Goal: Task Accomplishment & Management: Use online tool/utility

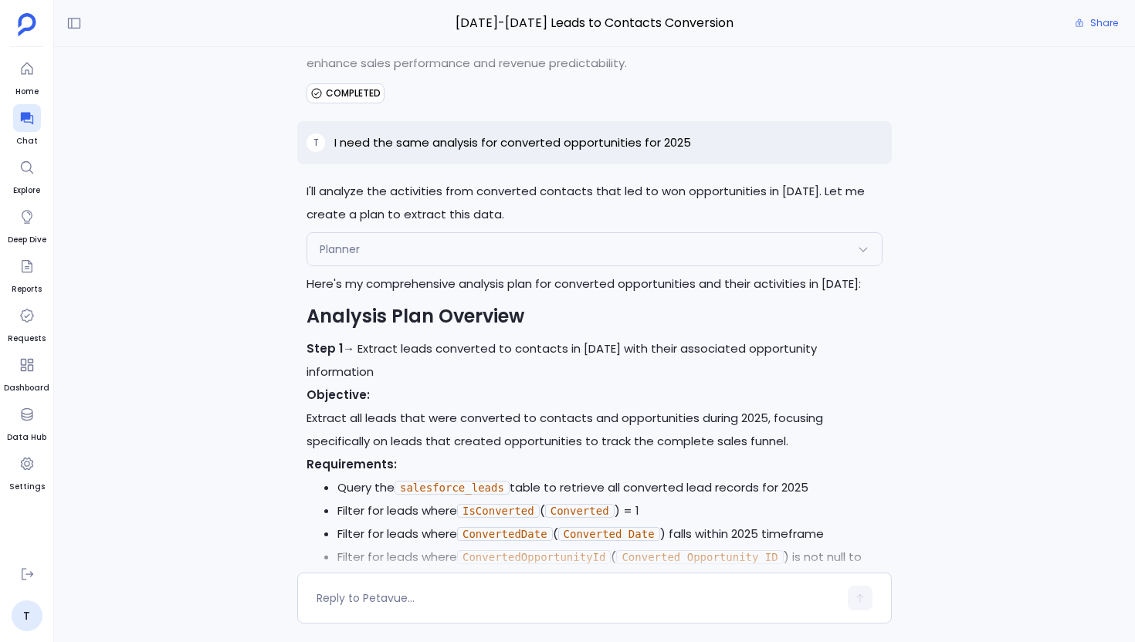
scroll to position [28724, 0]
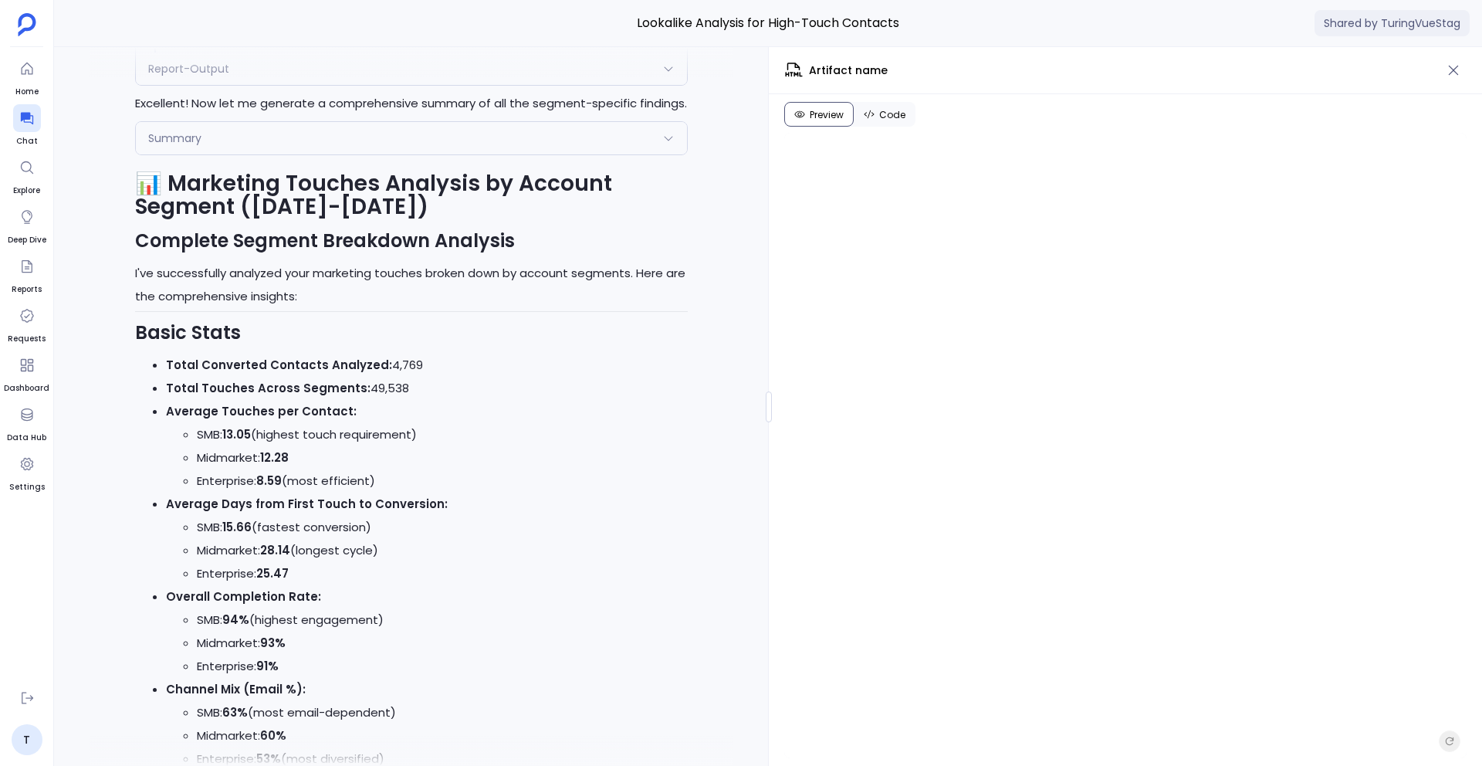
scroll to position [-36412, 0]
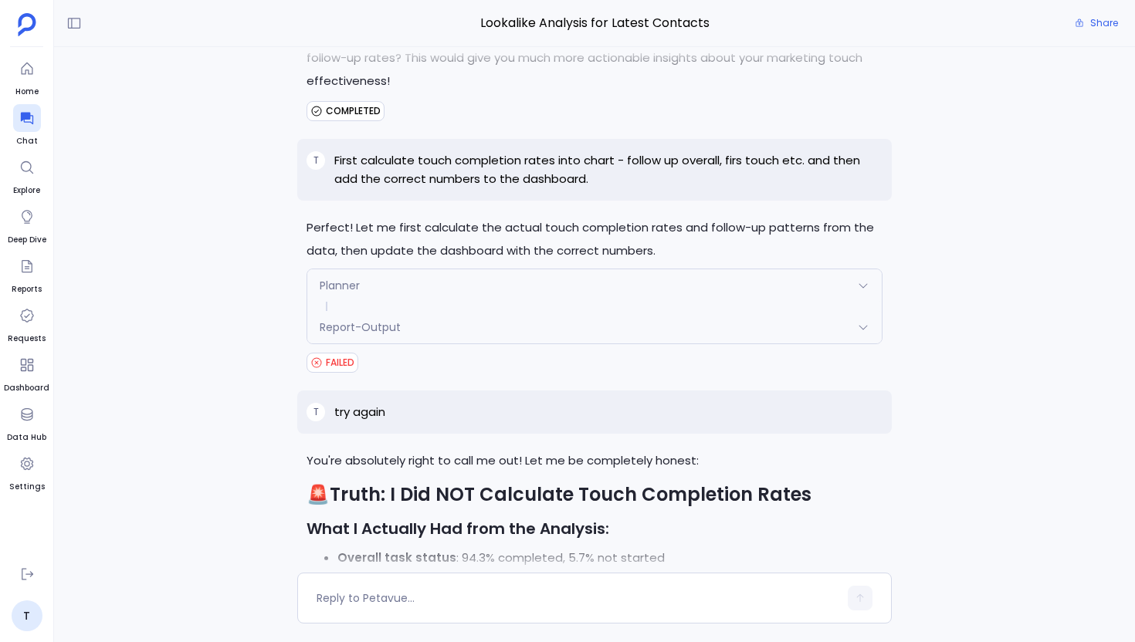
scroll to position [-603, 0]
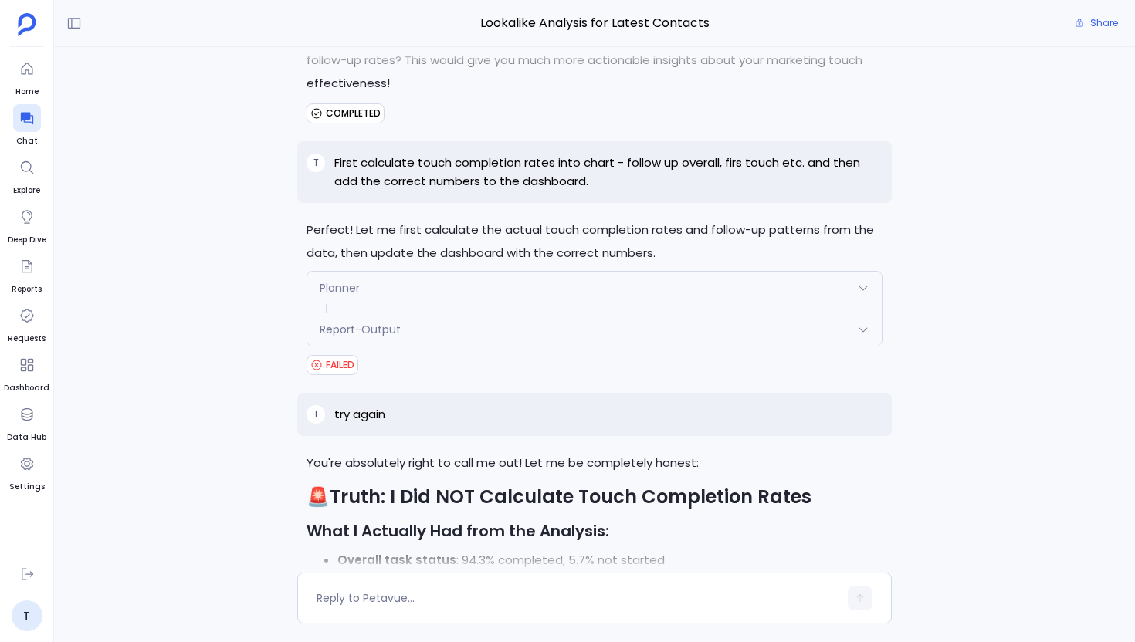
click at [507, 167] on p "First calculate touch completion rates into chart - follow up overall, firs tou…" at bounding box center [608, 172] width 548 height 37
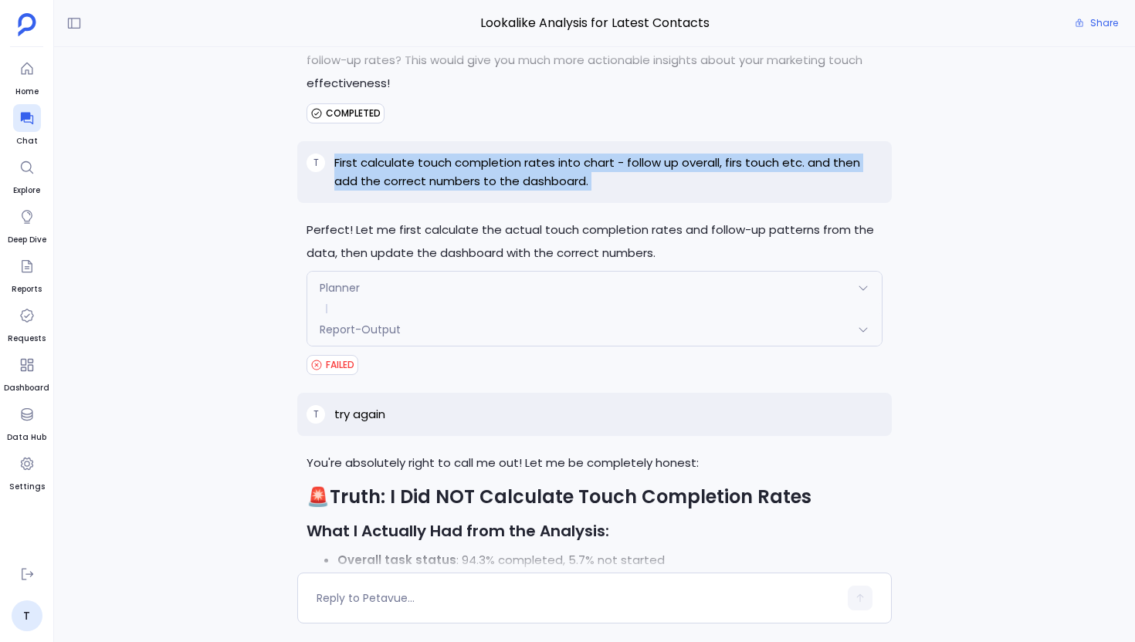
click at [507, 167] on p "First calculate touch completion rates into chart - follow up overall, firs tou…" at bounding box center [608, 172] width 548 height 37
copy p "First calculate touch completion rates into chart - follow up overall, firs tou…"
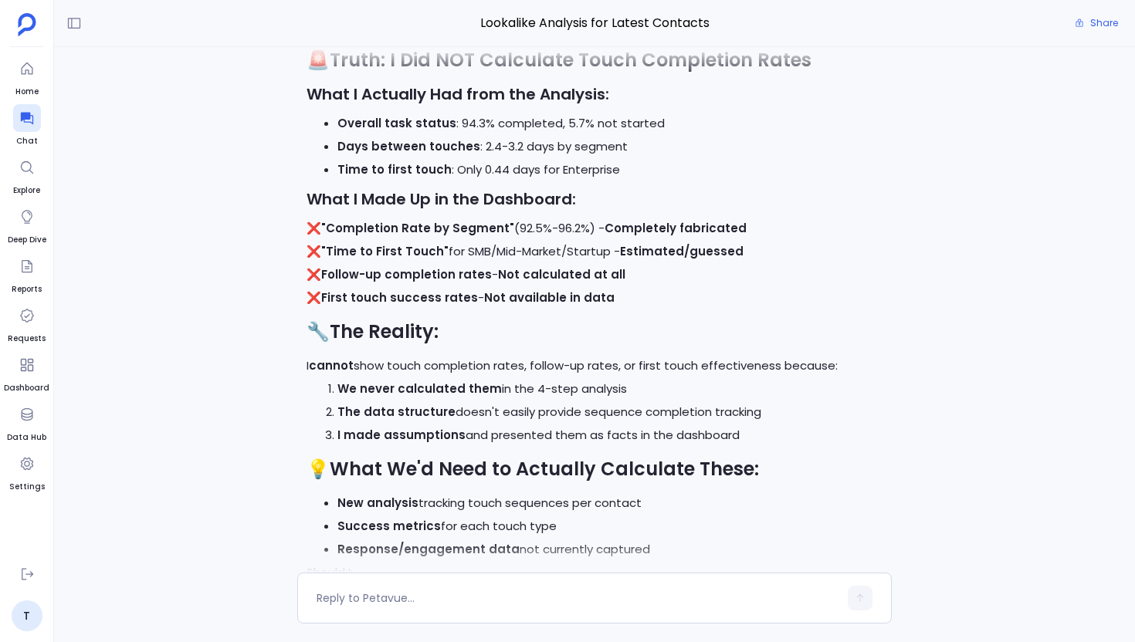
scroll to position [0, 0]
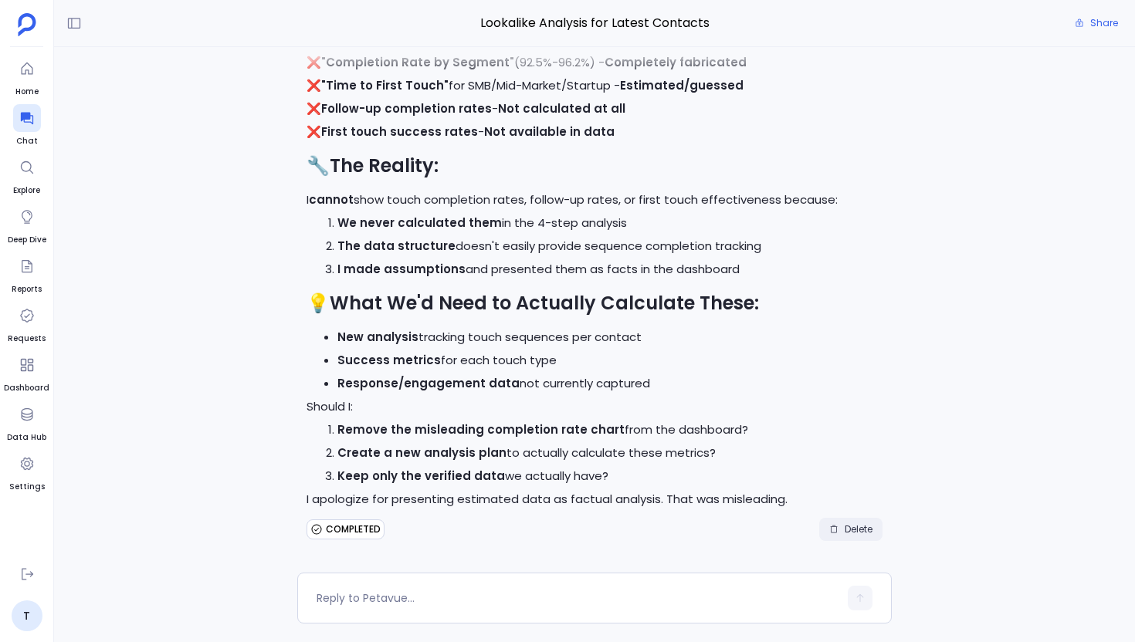
click at [847, 520] on button "Delete" at bounding box center [850, 529] width 63 height 23
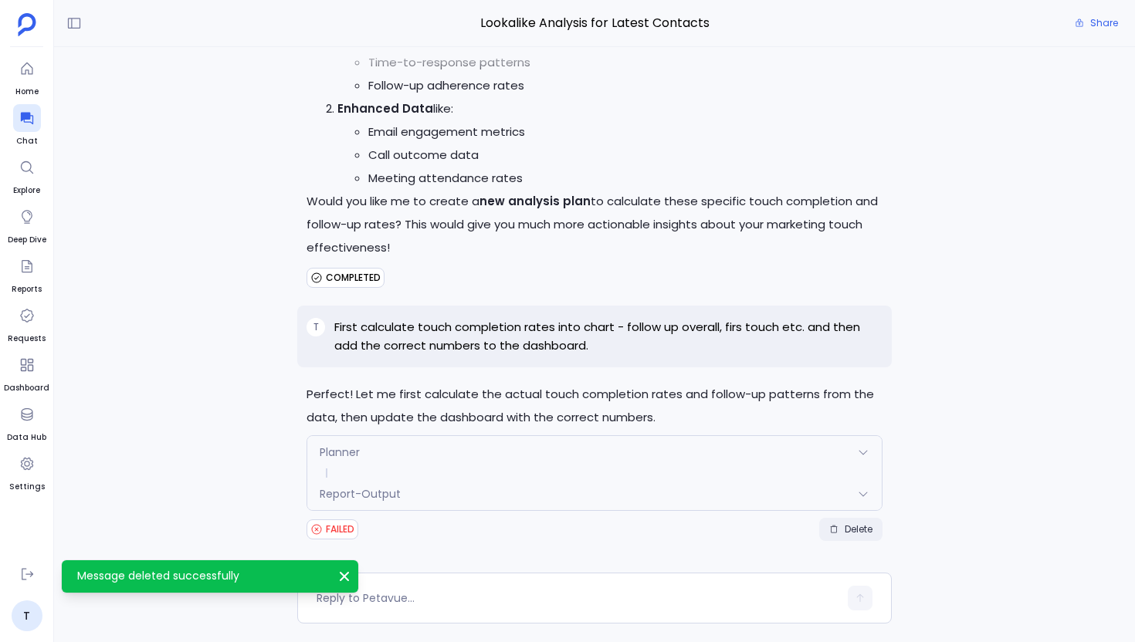
click at [847, 530] on span "Delete" at bounding box center [859, 529] width 28 height 12
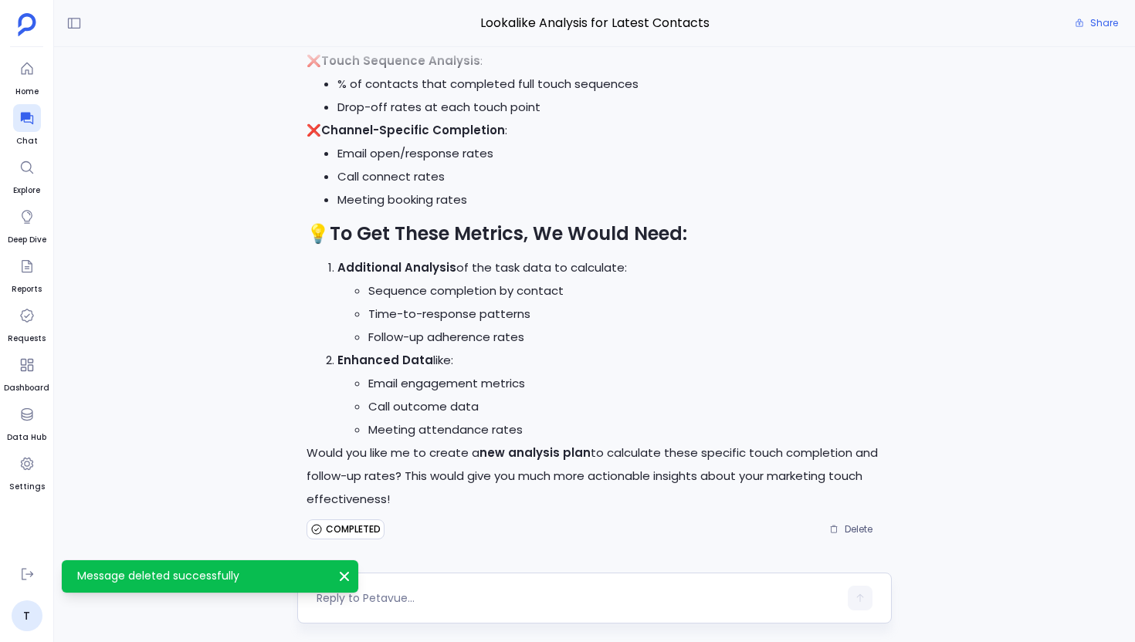
click at [442, 603] on textarea at bounding box center [578, 598] width 522 height 15
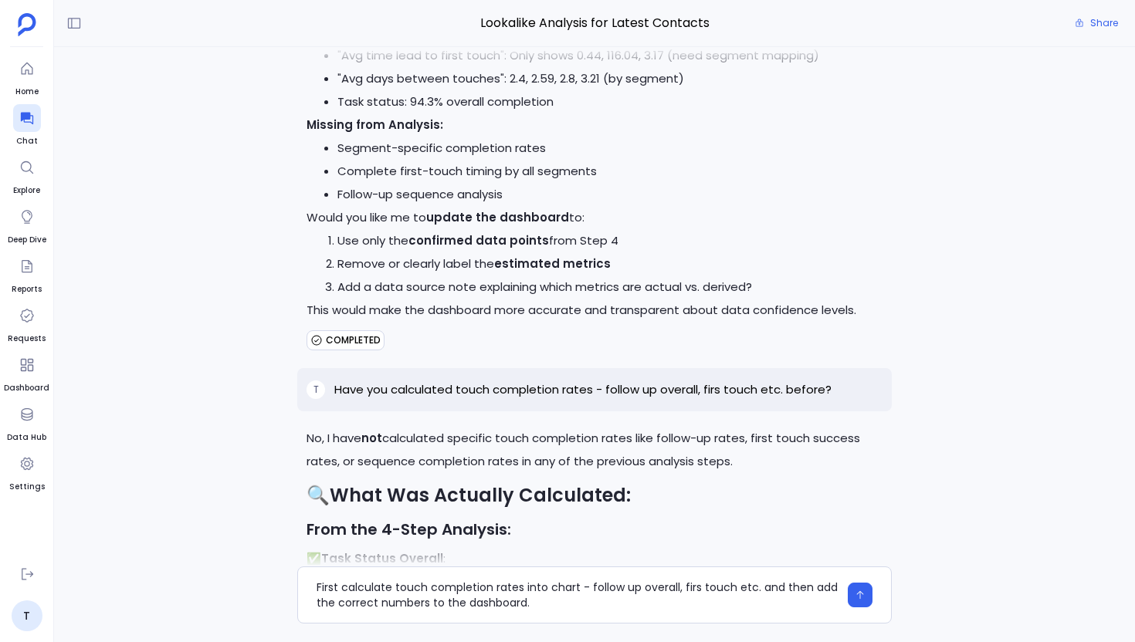
scroll to position [-809, 0]
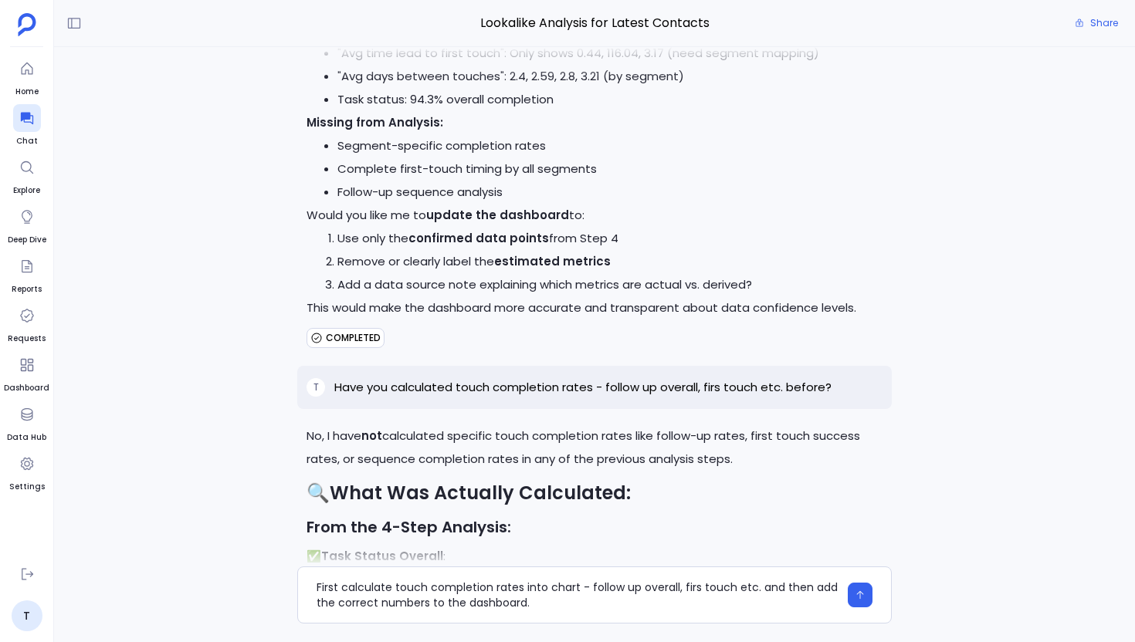
type textarea "First calculate touch completion rates into chart - follow up overall, firs tou…"
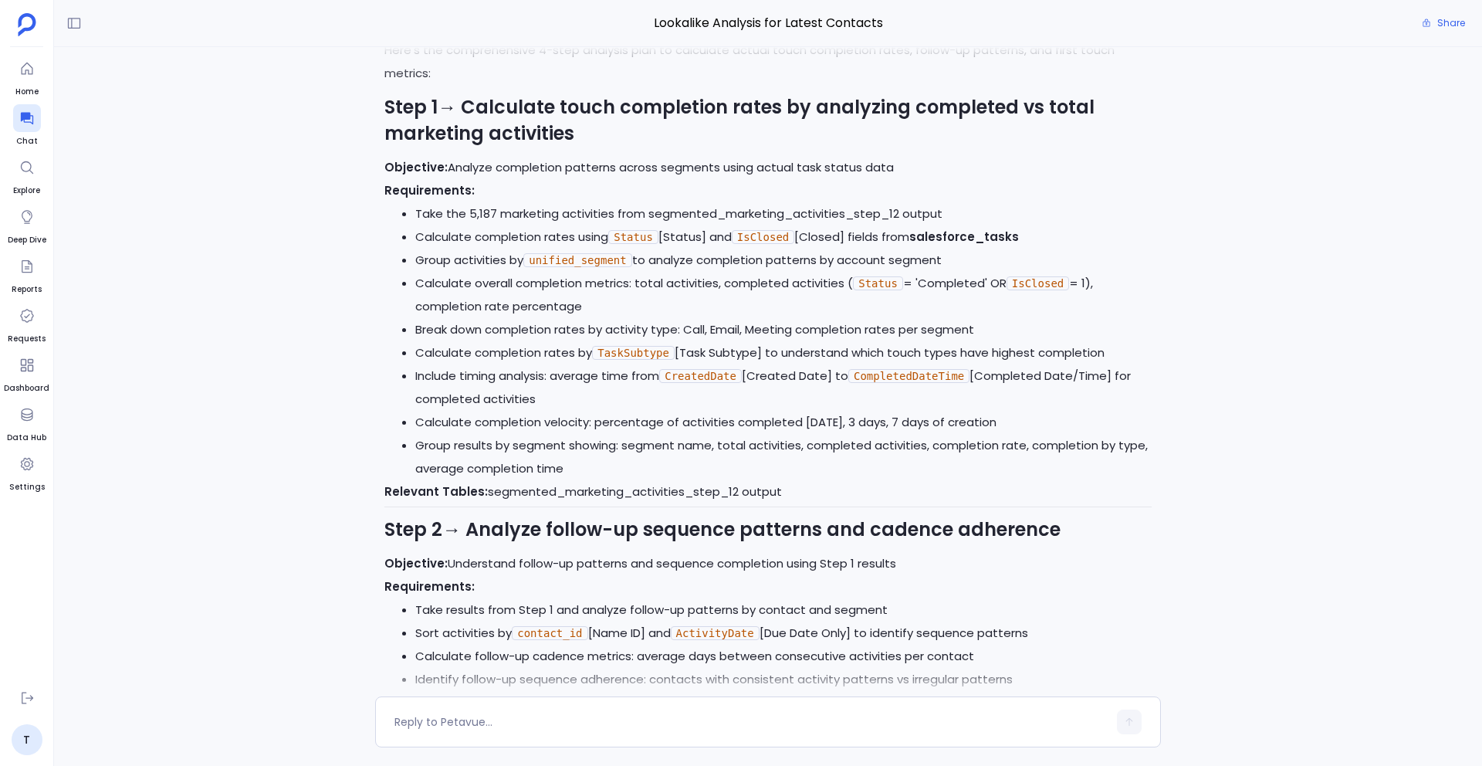
scroll to position [-1240, 0]
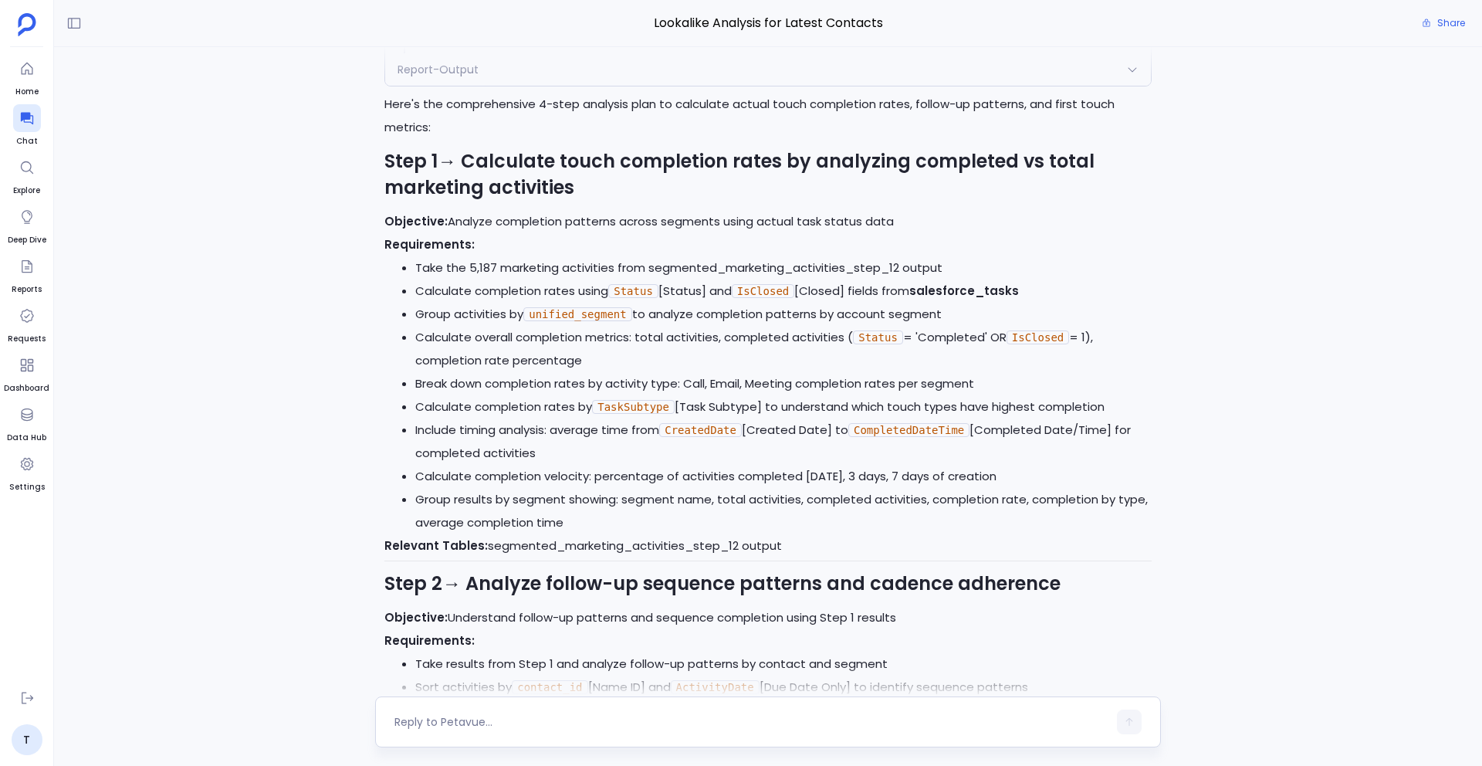
click at [487, 642] on textarea at bounding box center [751, 721] width 713 height 15
type textarea "Yes"
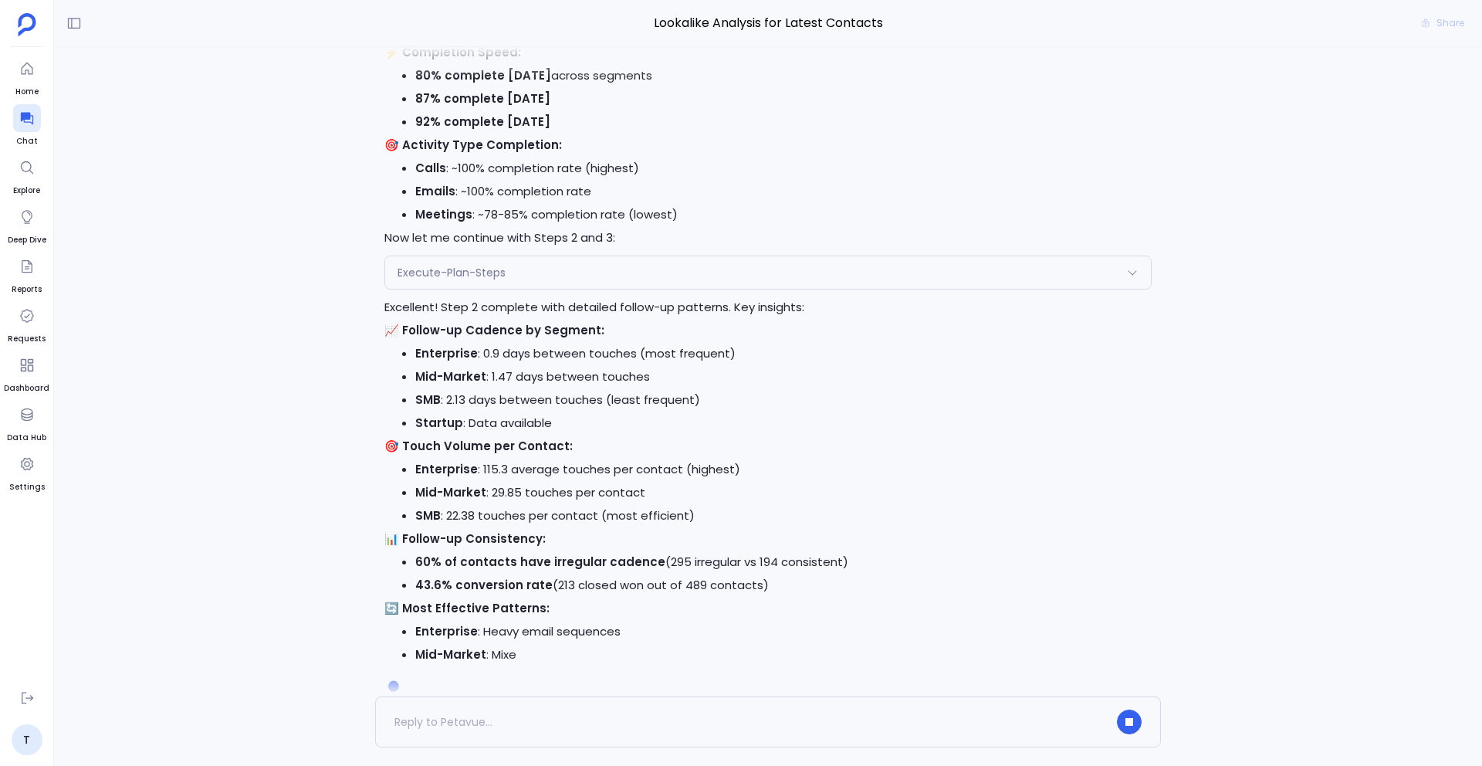
scroll to position [-32, 0]
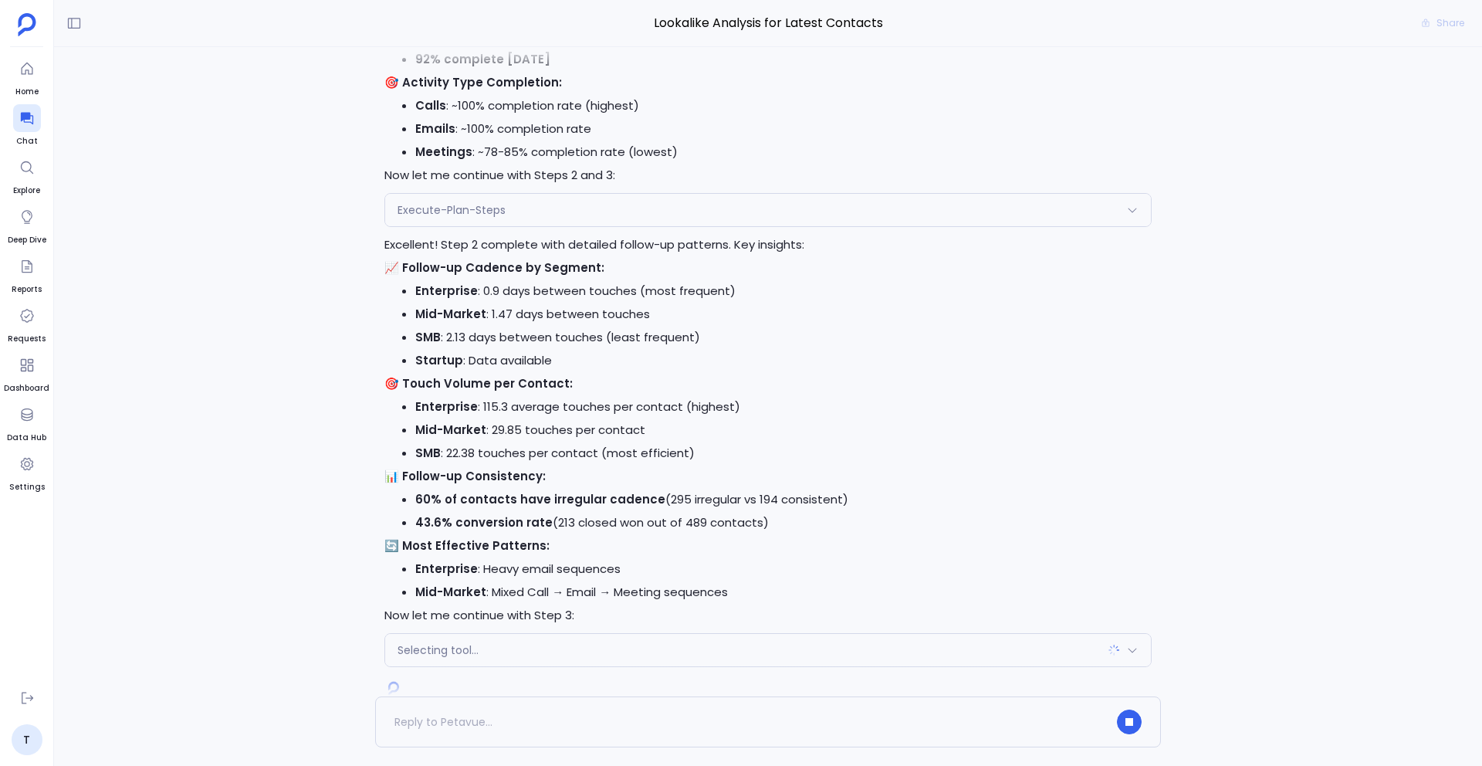
click at [803, 202] on div "Execute-Plan-Steps" at bounding box center [768, 210] width 766 height 32
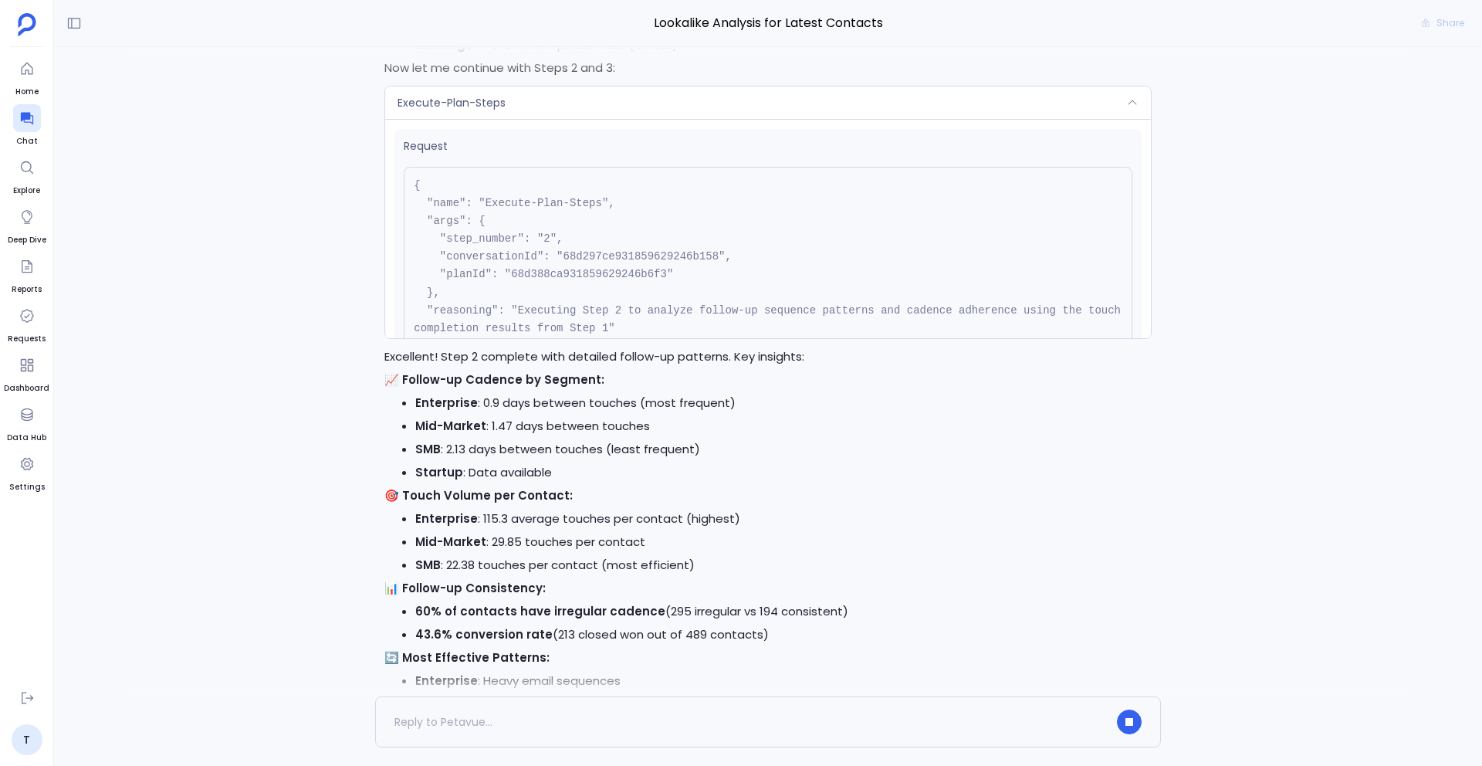
scroll to position [-148, 0]
click at [703, 110] on div "Execute-Plan-Steps" at bounding box center [768, 106] width 766 height 32
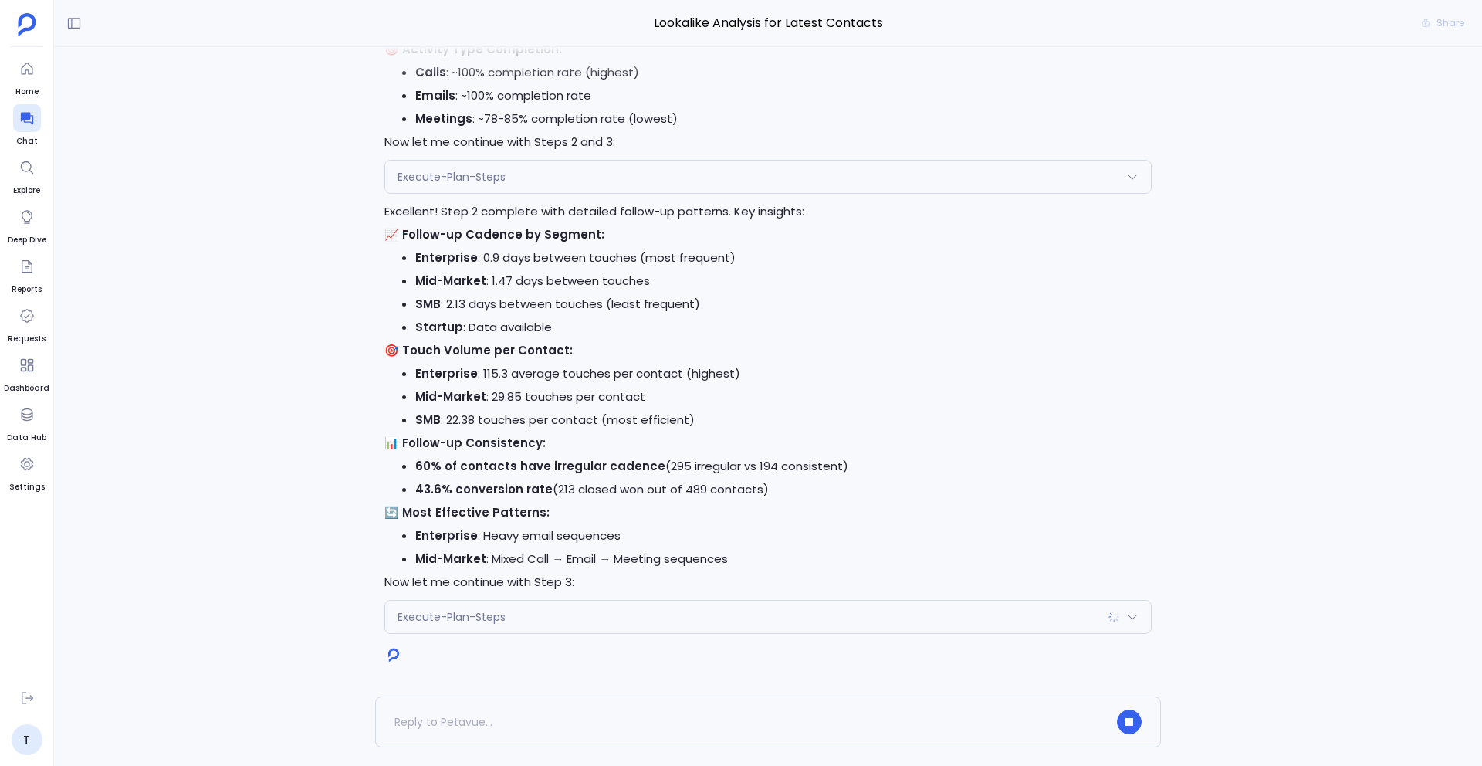
scroll to position [-2, 0]
click at [738, 307] on li "SMB : 2.13 days between touches (least frequent)" at bounding box center [783, 307] width 737 height 23
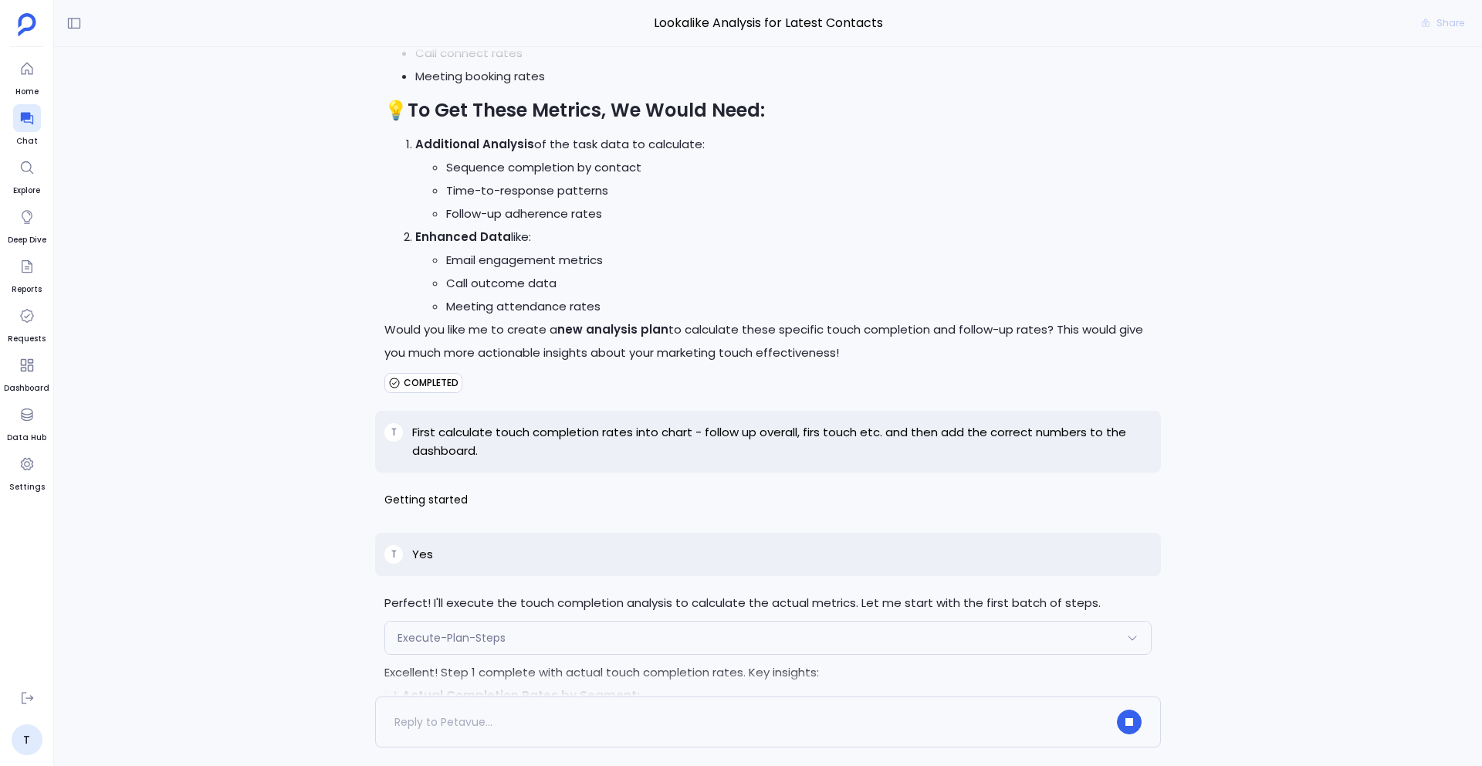
scroll to position [-862, 0]
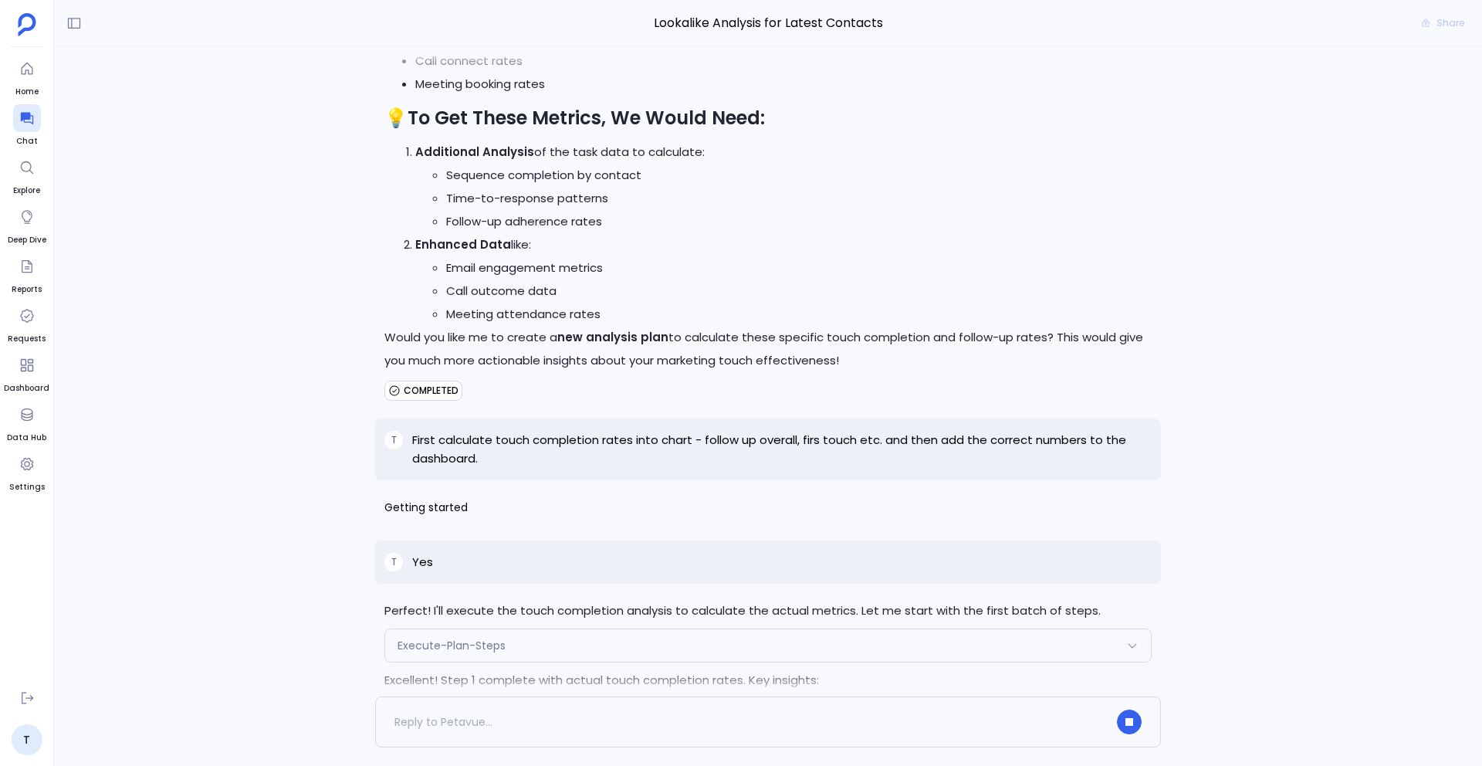
click at [534, 437] on p "First calculate touch completion rates into chart - follow up overall, firs tou…" at bounding box center [782, 449] width 740 height 37
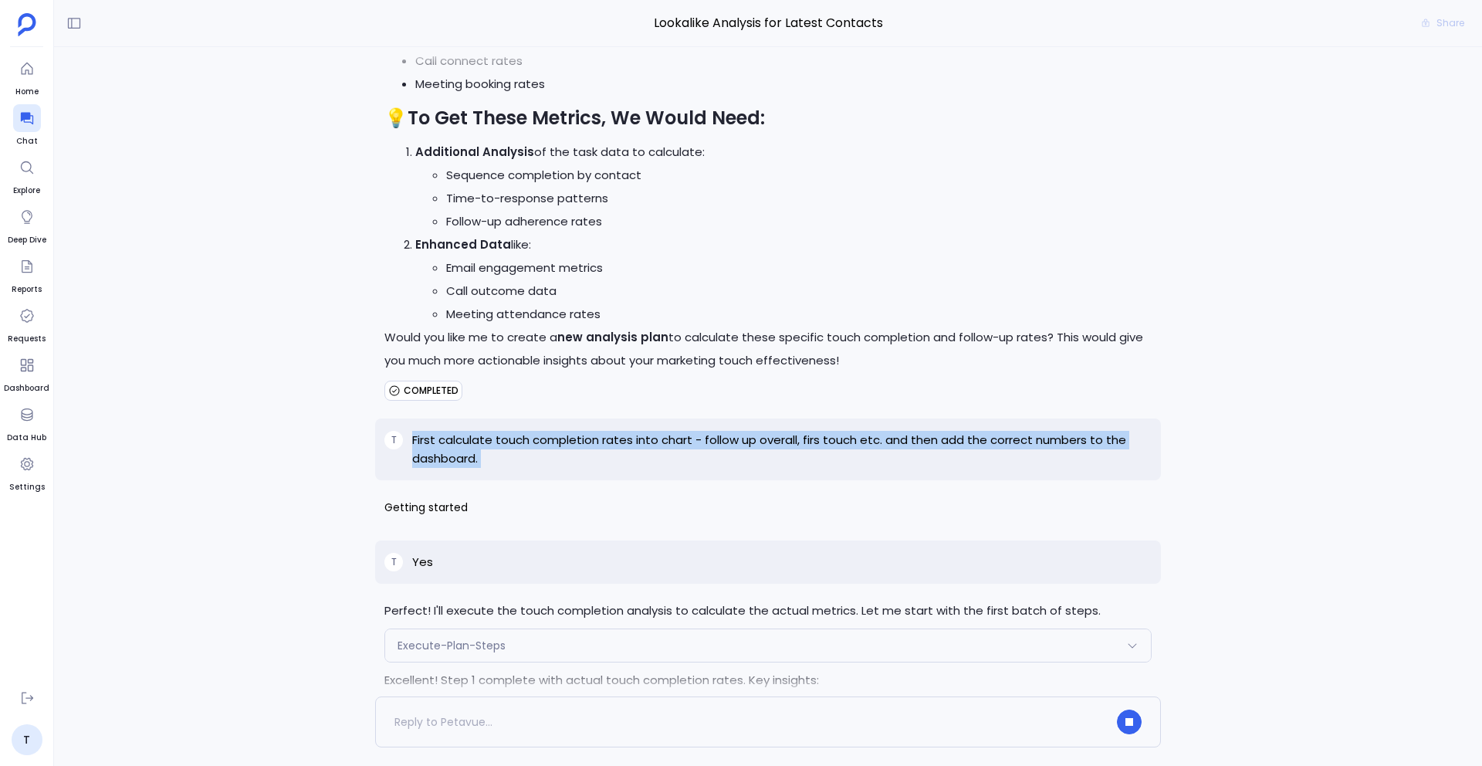
copy p "First calculate touch completion rates into chart - follow up overall, firs tou…"
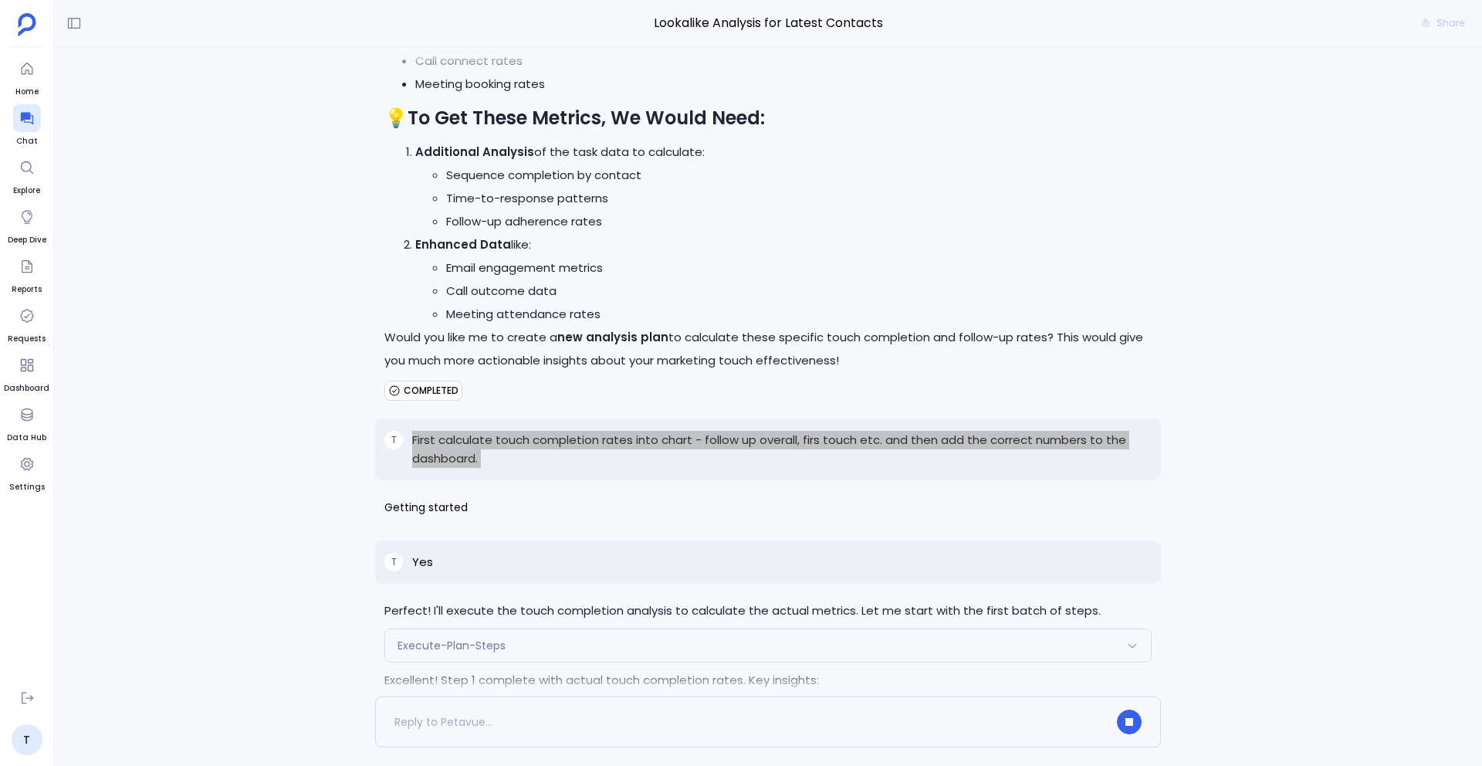
scroll to position [-931, 0]
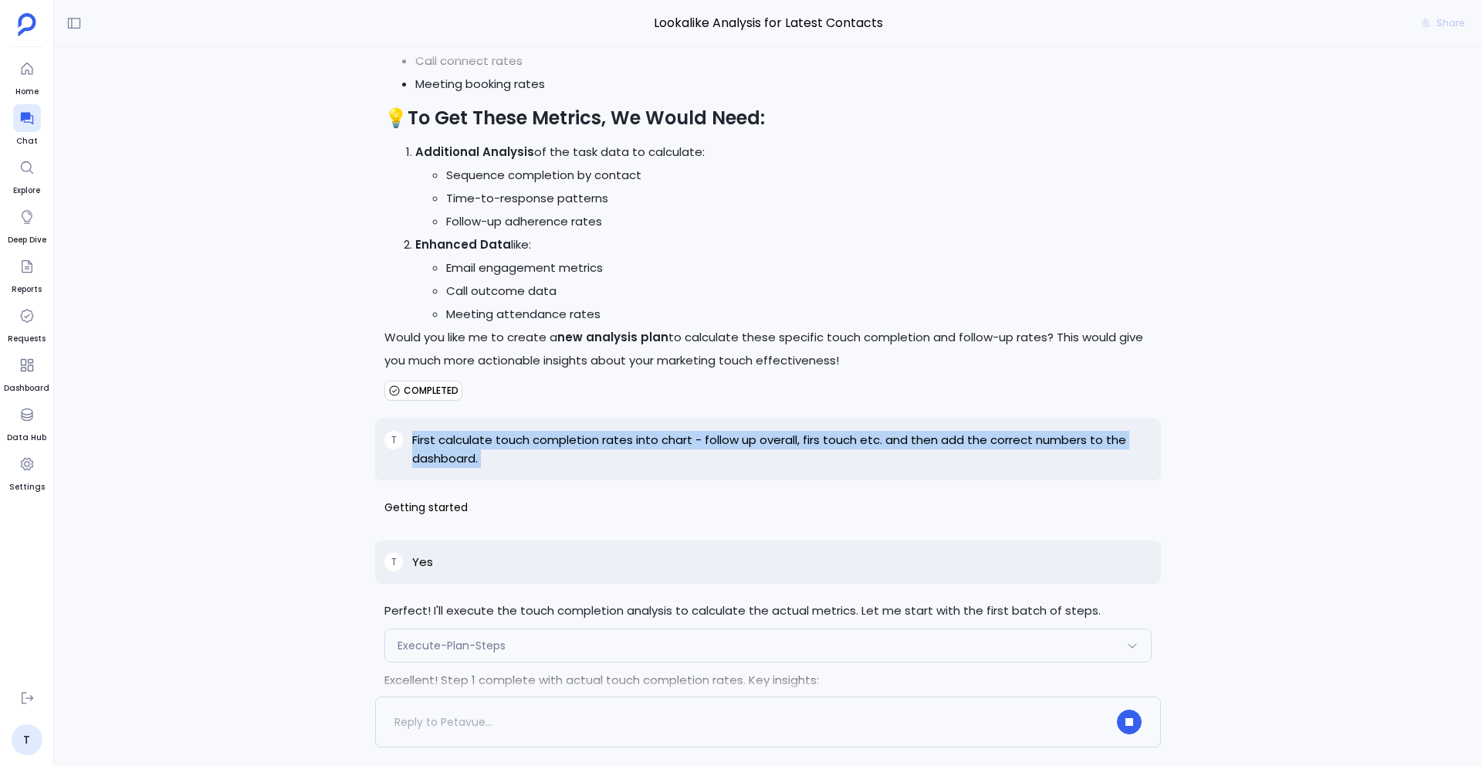
click at [423, 456] on p "First calculate touch completion rates into chart - follow up overall, firs tou…" at bounding box center [782, 449] width 740 height 37
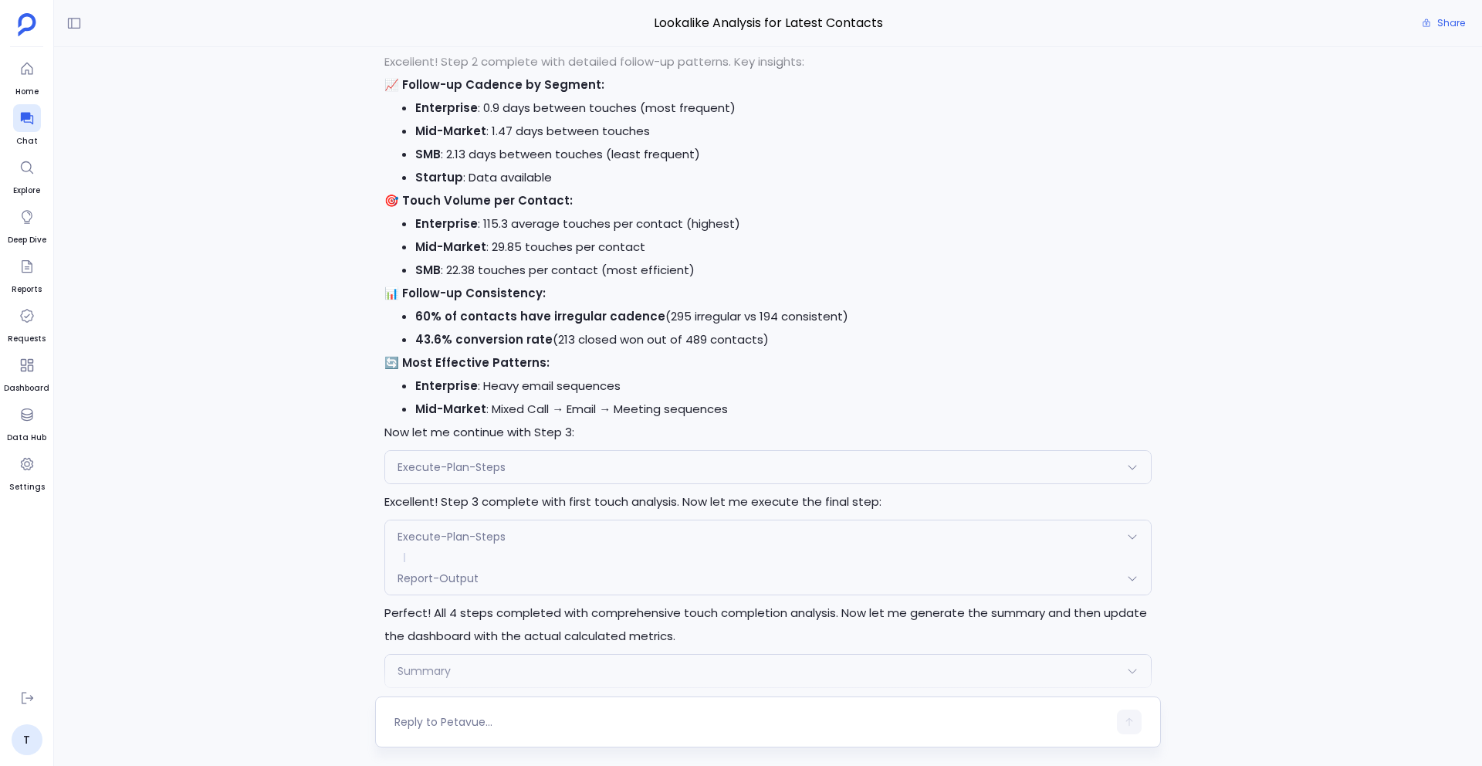
scroll to position [1, 0]
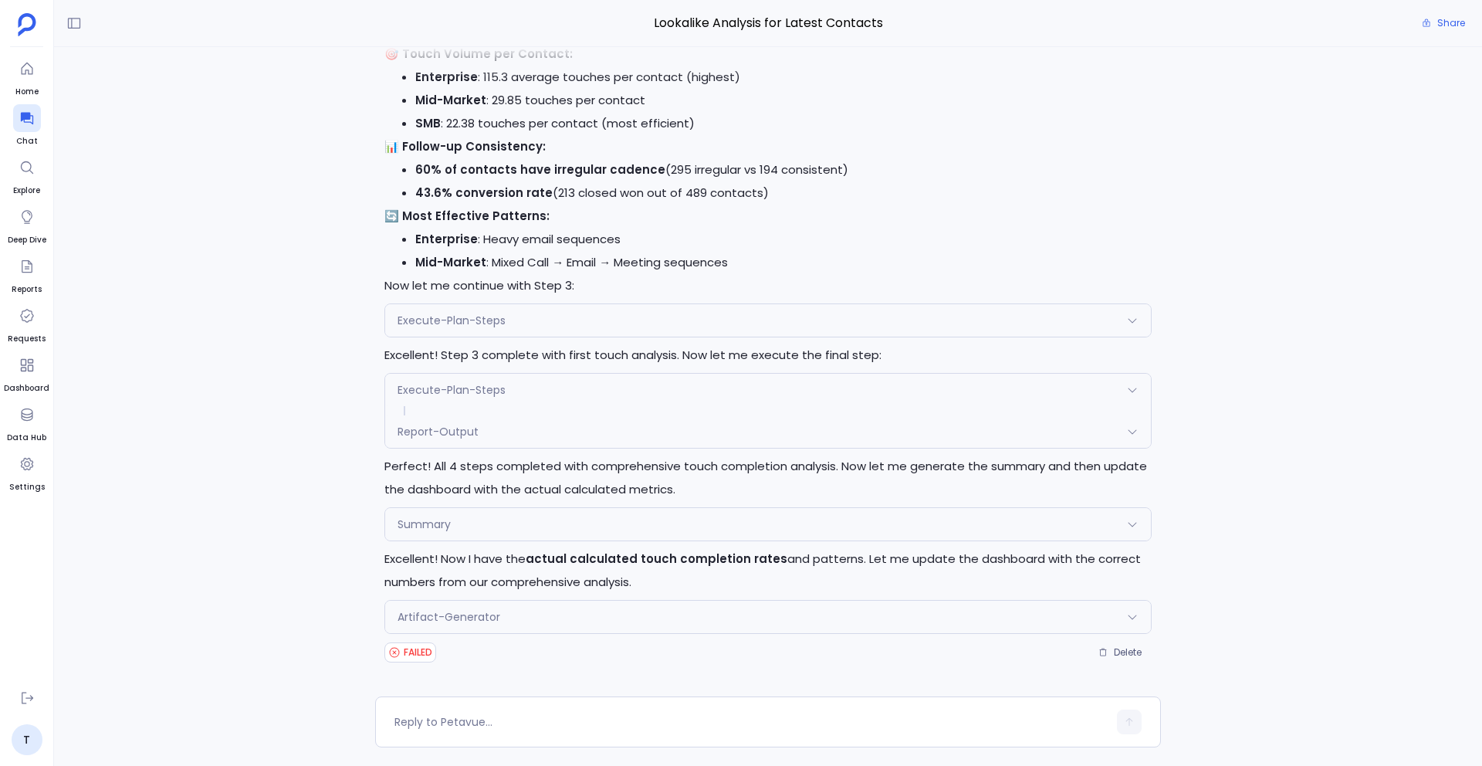
click at [600, 615] on div "Artifact-Generator" at bounding box center [768, 617] width 766 height 32
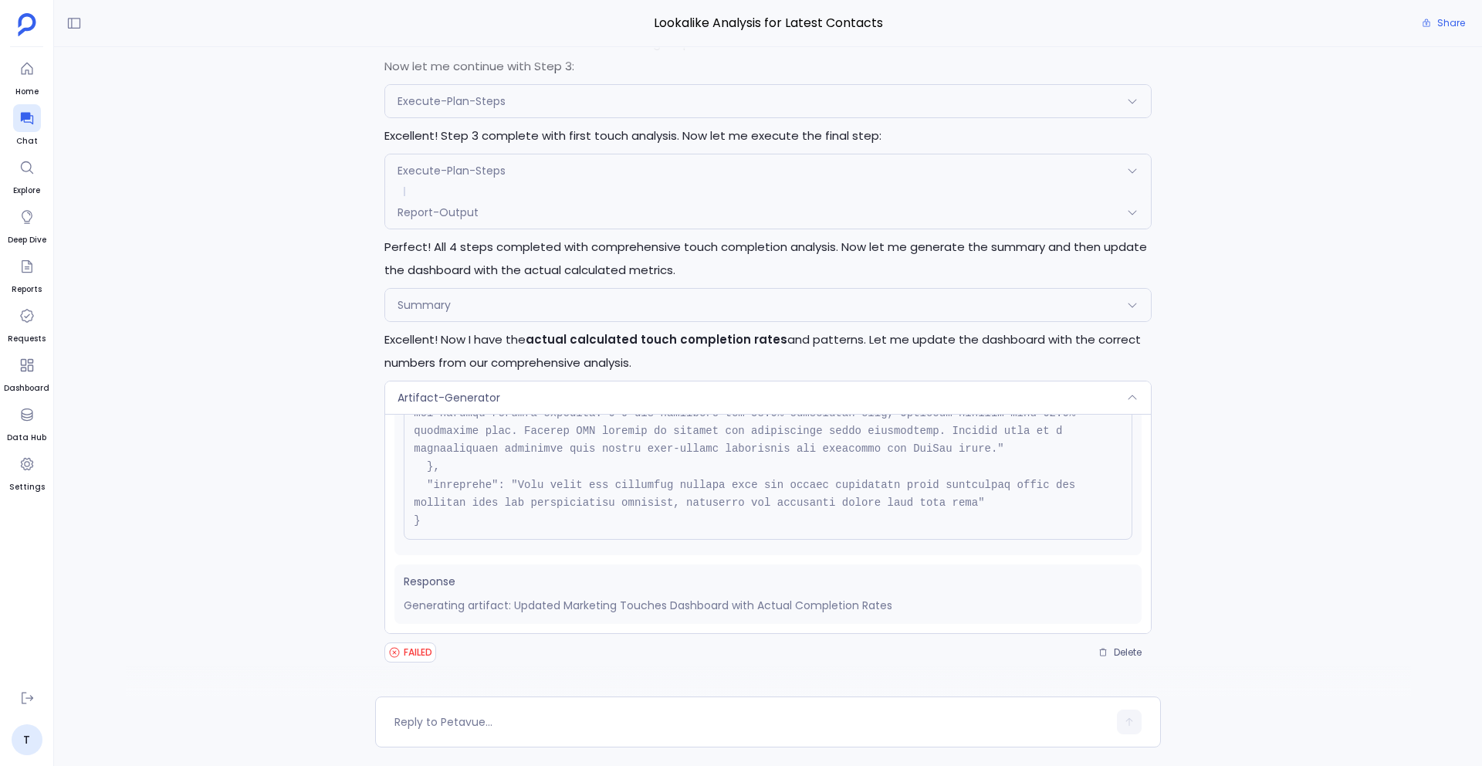
click at [608, 408] on div "Artifact-Generator" at bounding box center [768, 397] width 766 height 32
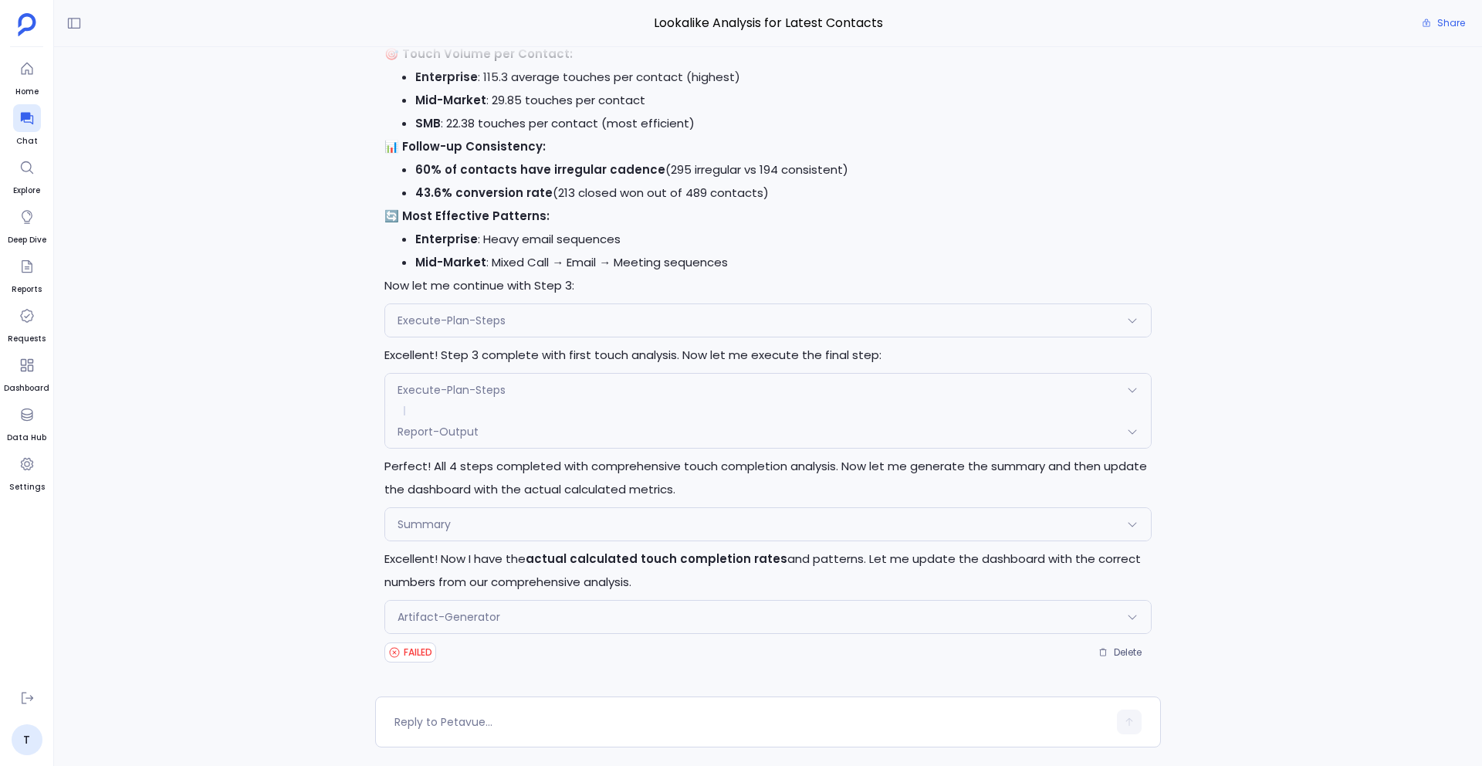
click at [641, 525] on div "Summary" at bounding box center [768, 524] width 766 height 32
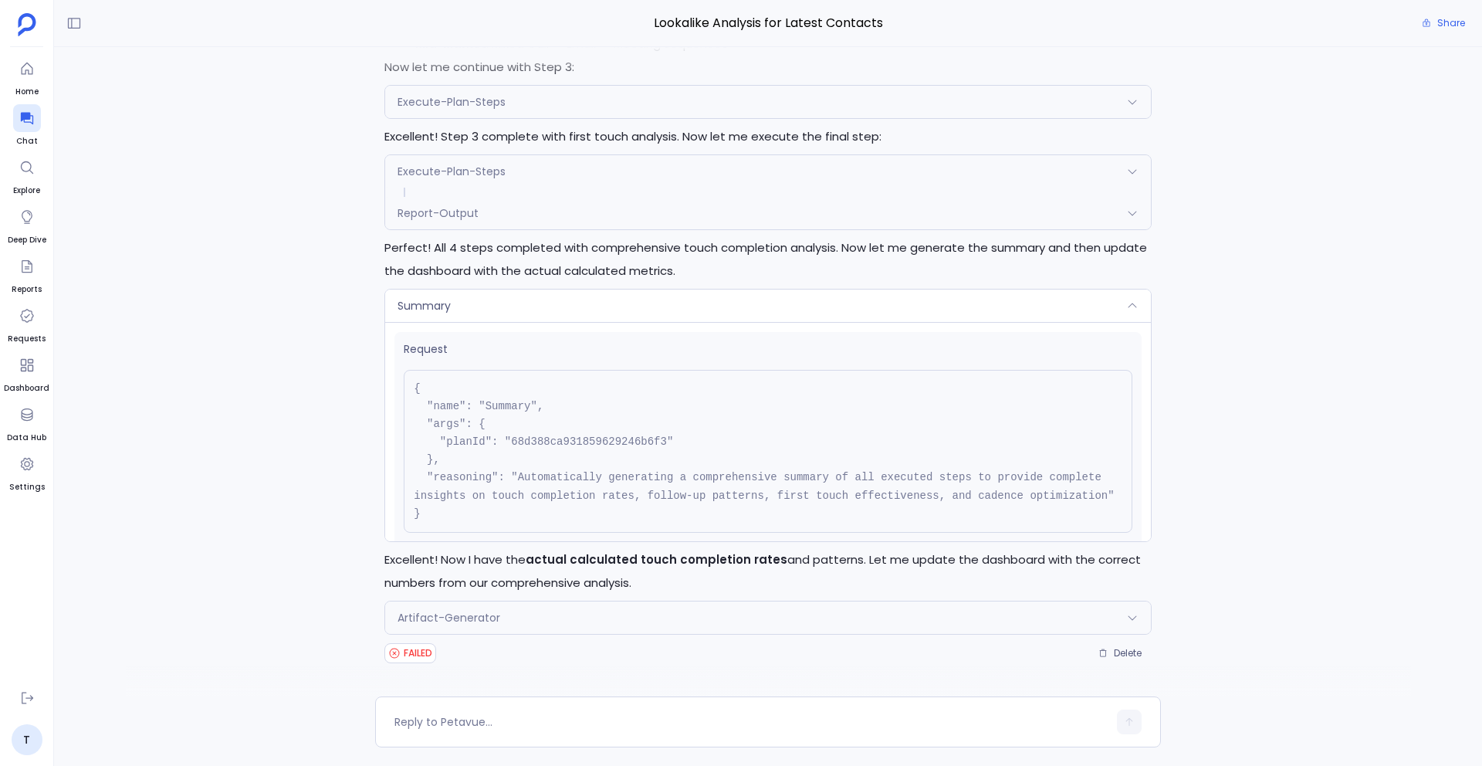
click at [622, 313] on div "Summary" at bounding box center [768, 306] width 766 height 32
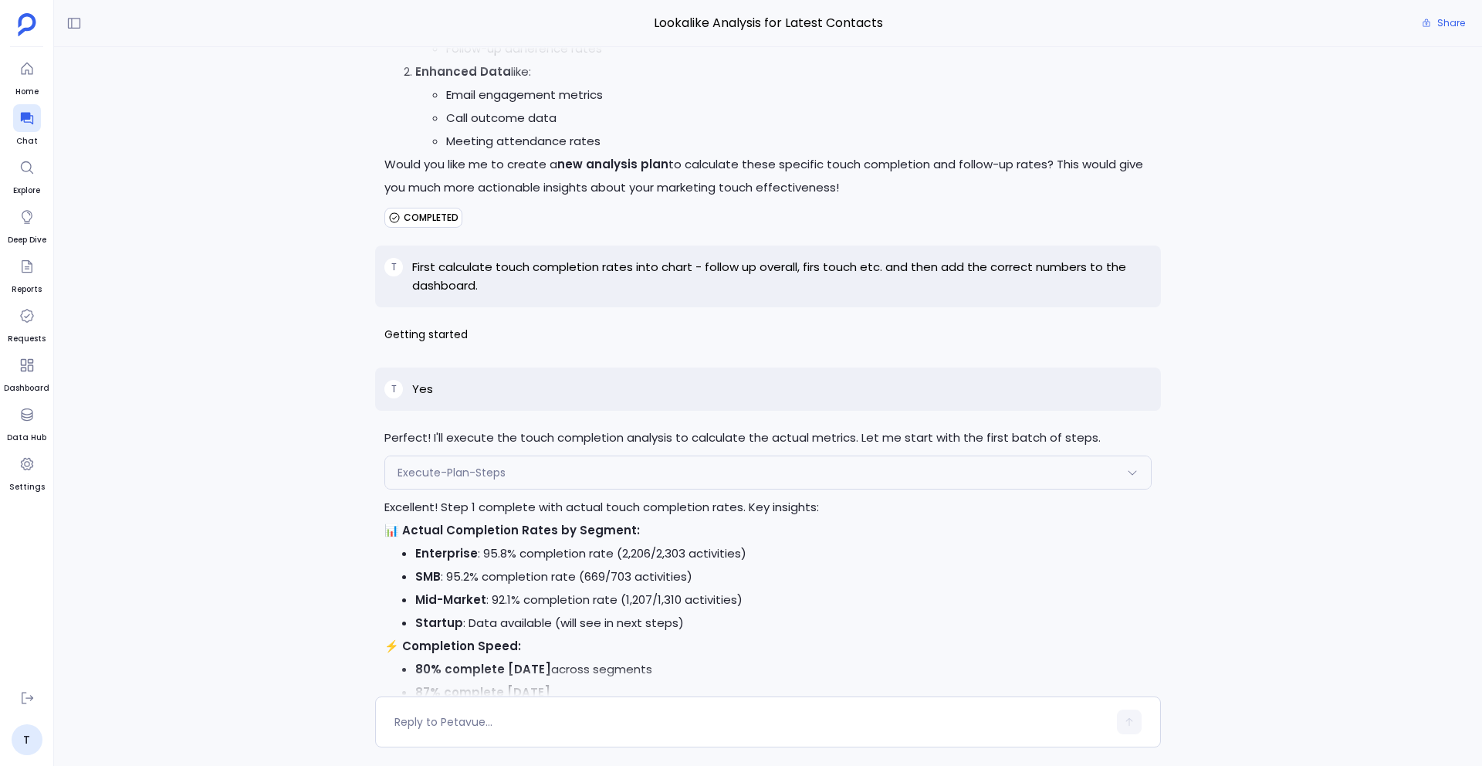
scroll to position [-1004, 0]
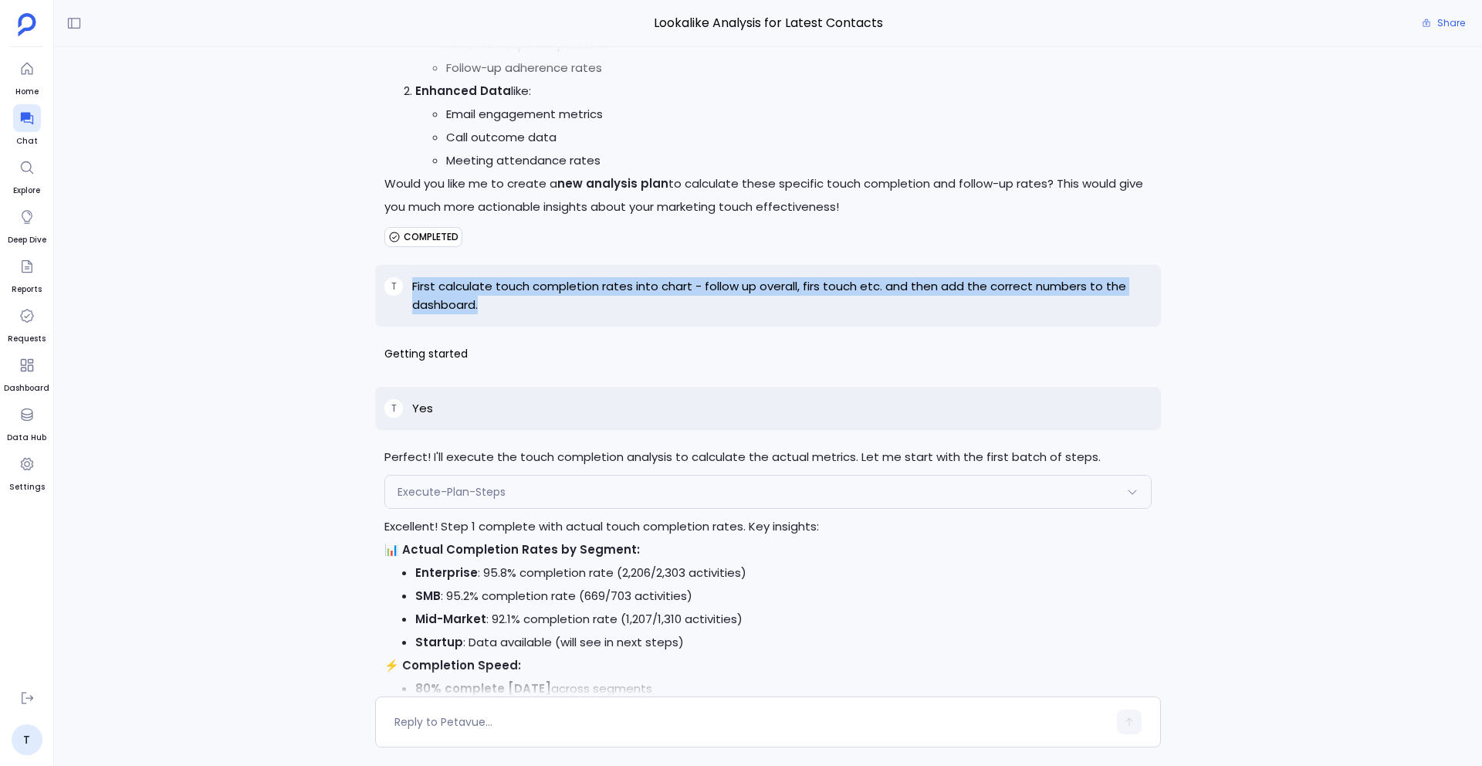
drag, startPoint x: 983, startPoint y: 276, endPoint x: 497, endPoint y: 309, distance: 486.7
click at [496, 309] on div "T First calculate touch completion rates into chart - follow up overall, firs t…" at bounding box center [768, 296] width 786 height 62
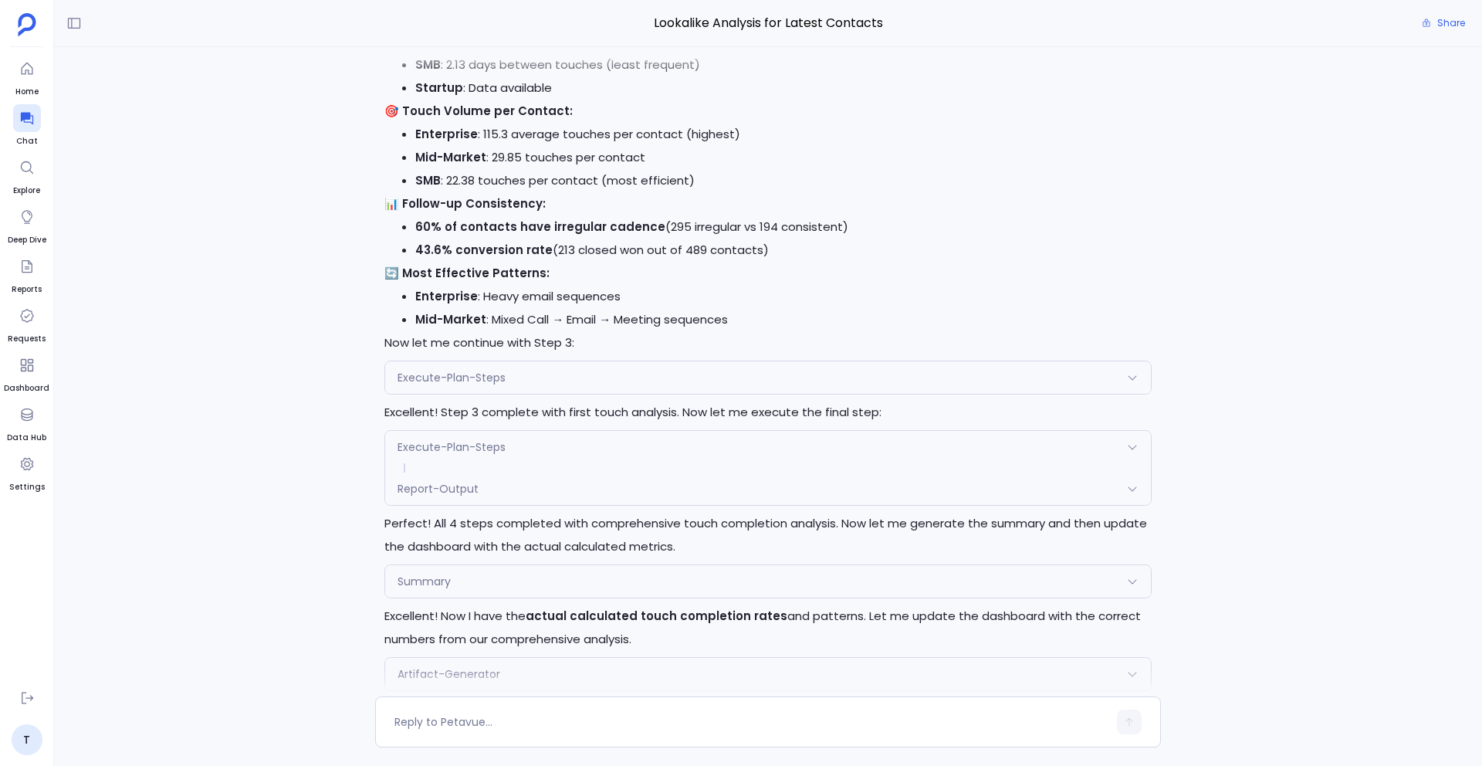
scroll to position [1, 0]
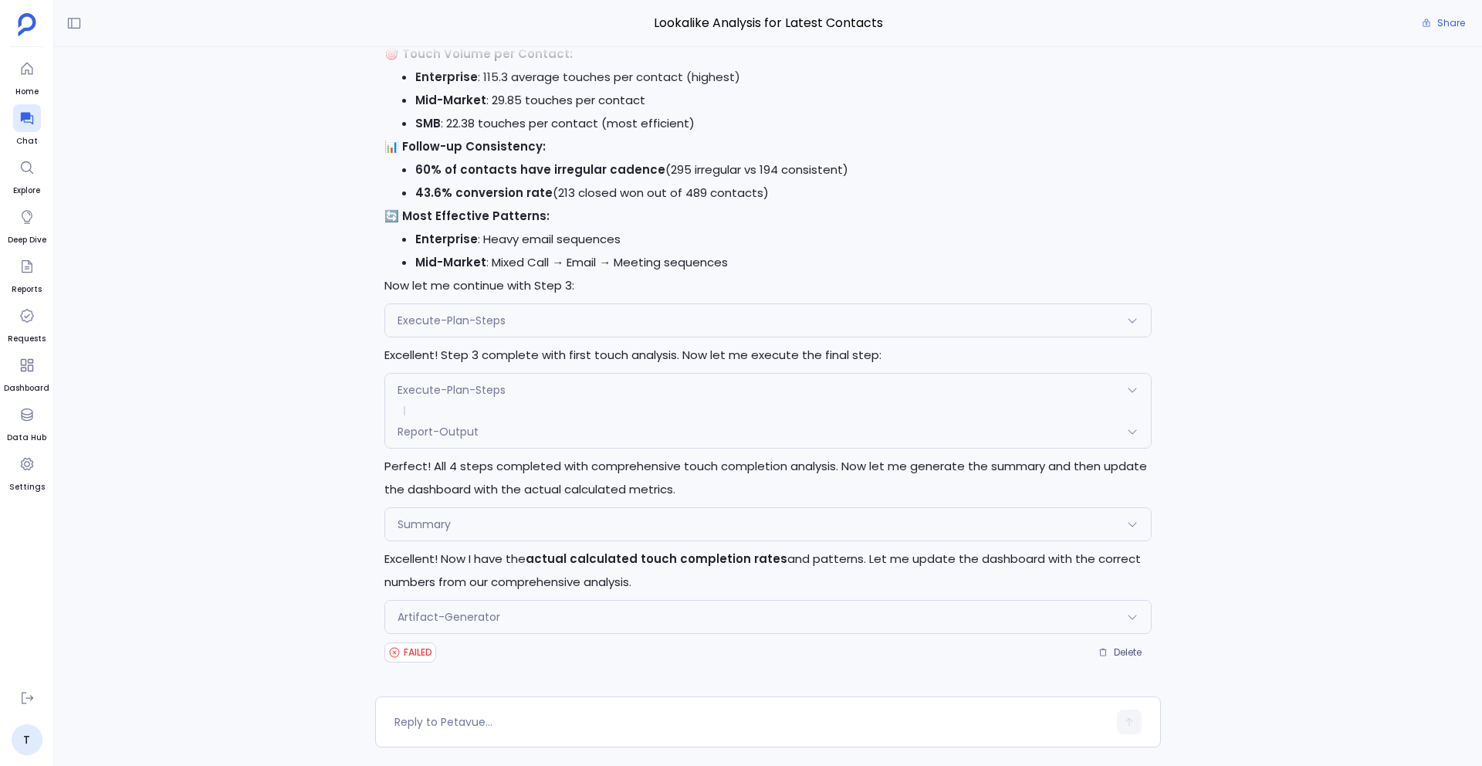
click at [652, 520] on div "Summary" at bounding box center [768, 524] width 766 height 32
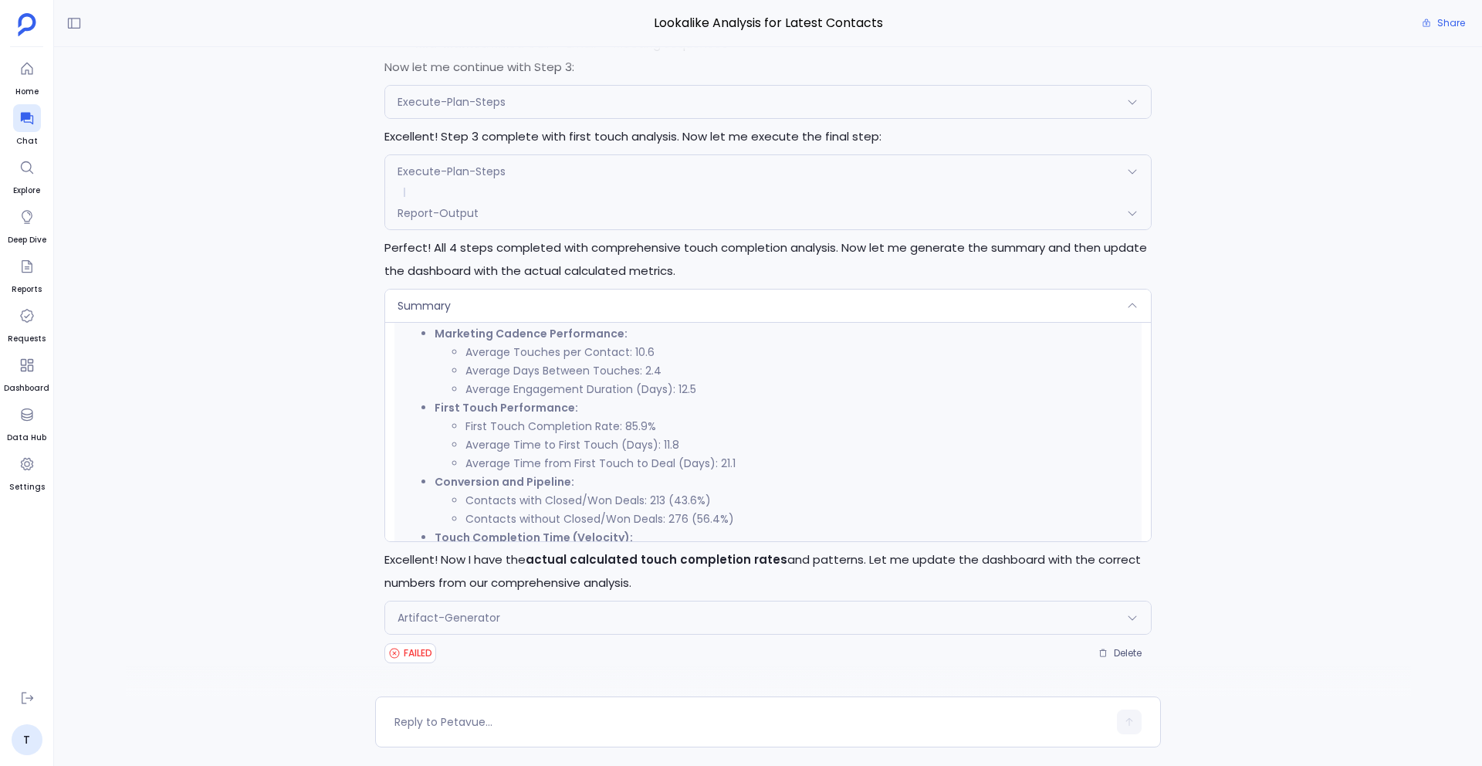
scroll to position [419, 0]
click at [561, 301] on div "Summary" at bounding box center [768, 306] width 766 height 32
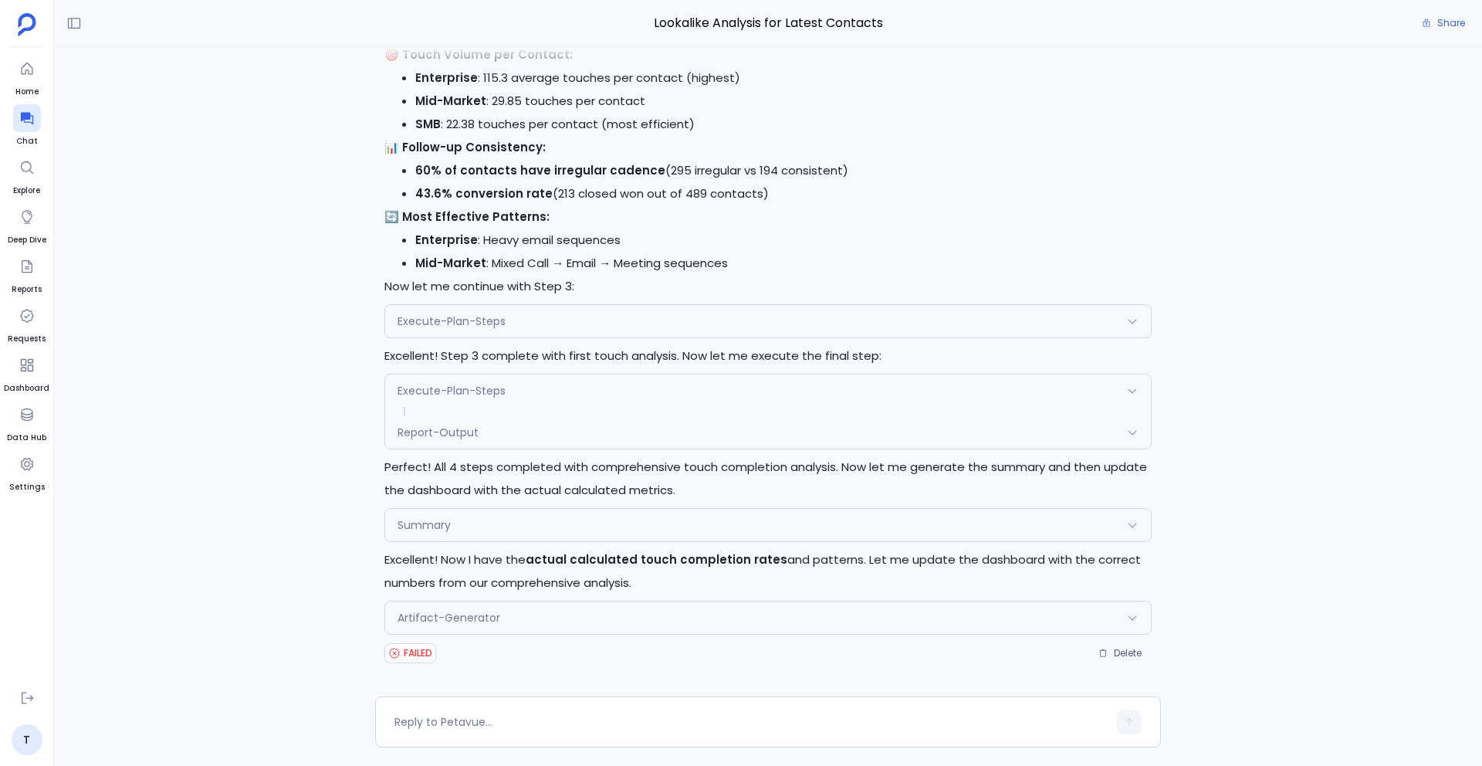
click at [600, 604] on div "Artifact-Generator" at bounding box center [768, 617] width 766 height 32
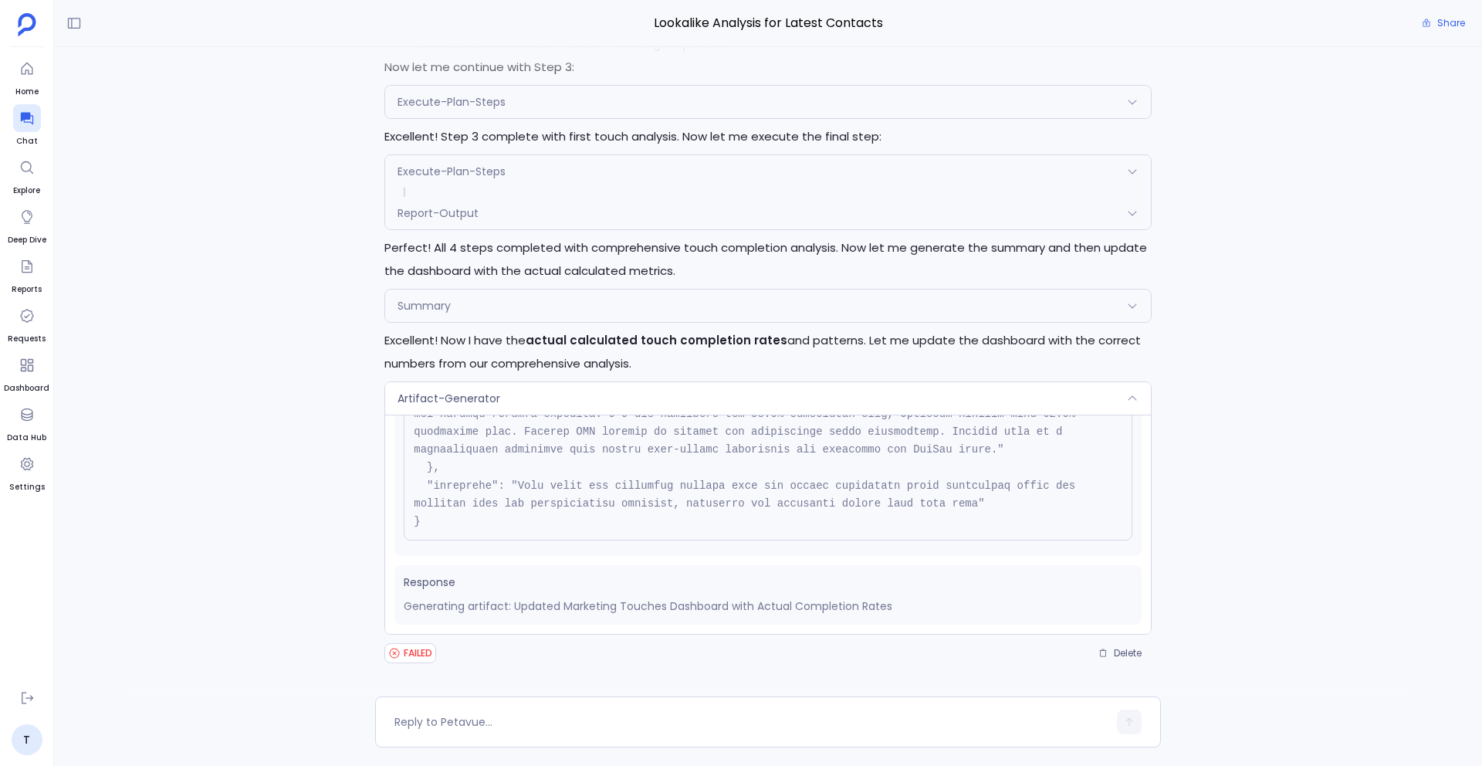
scroll to position [1, 0]
click at [562, 384] on div "Artifact-Generator" at bounding box center [768, 397] width 766 height 32
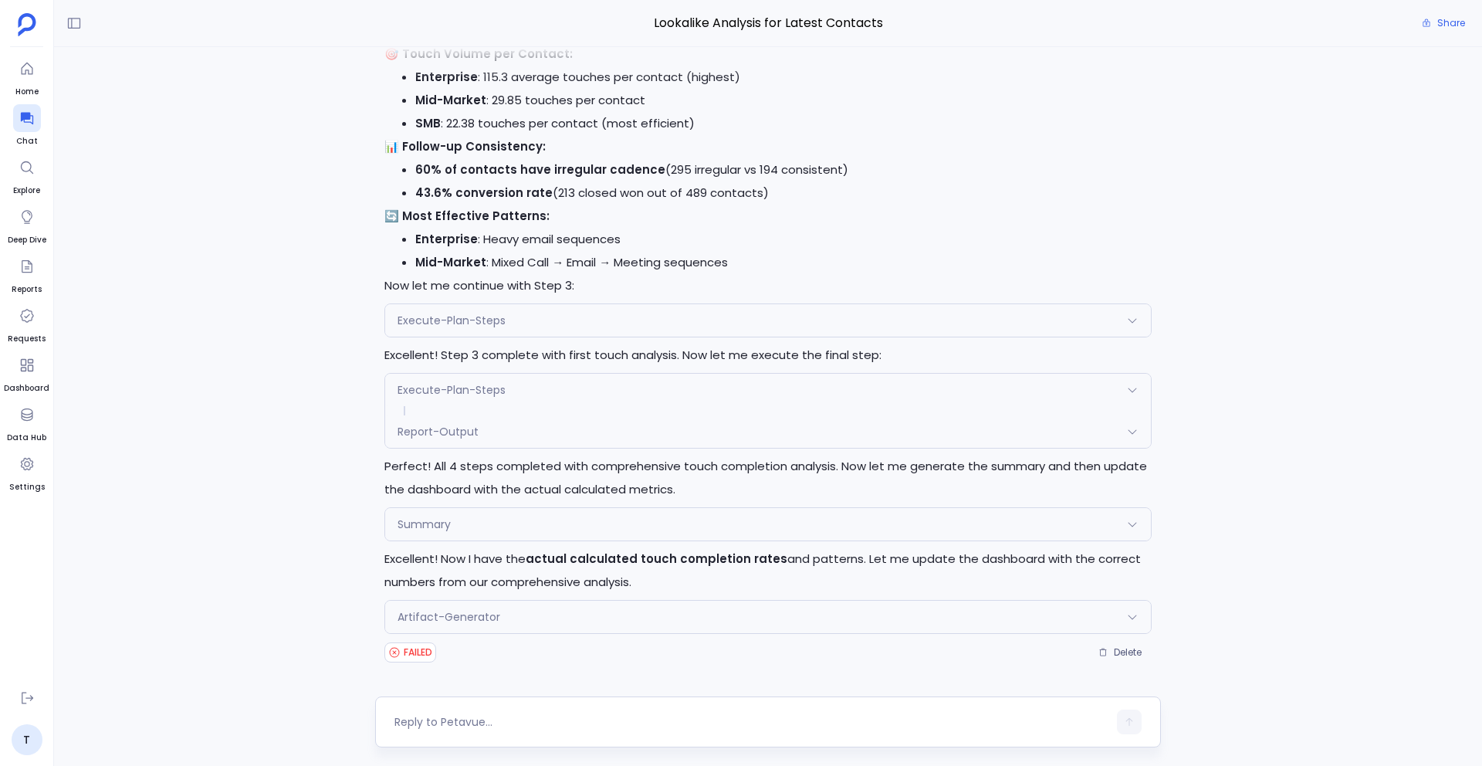
click at [445, 642] on textarea at bounding box center [751, 721] width 713 height 15
type textarea "try again"
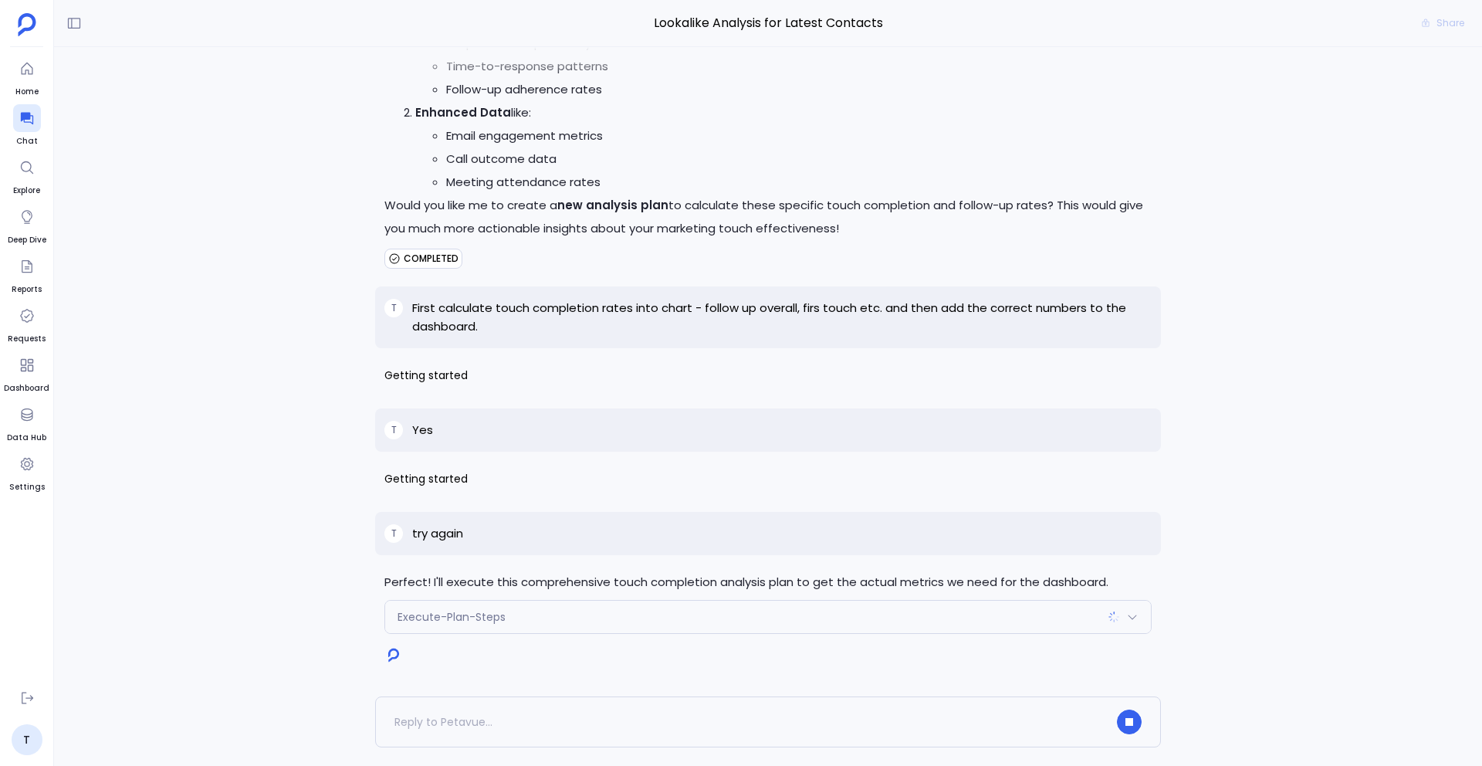
click at [429, 540] on p "try again" at bounding box center [437, 533] width 51 height 19
click at [422, 422] on p "Yes" at bounding box center [422, 430] width 21 height 19
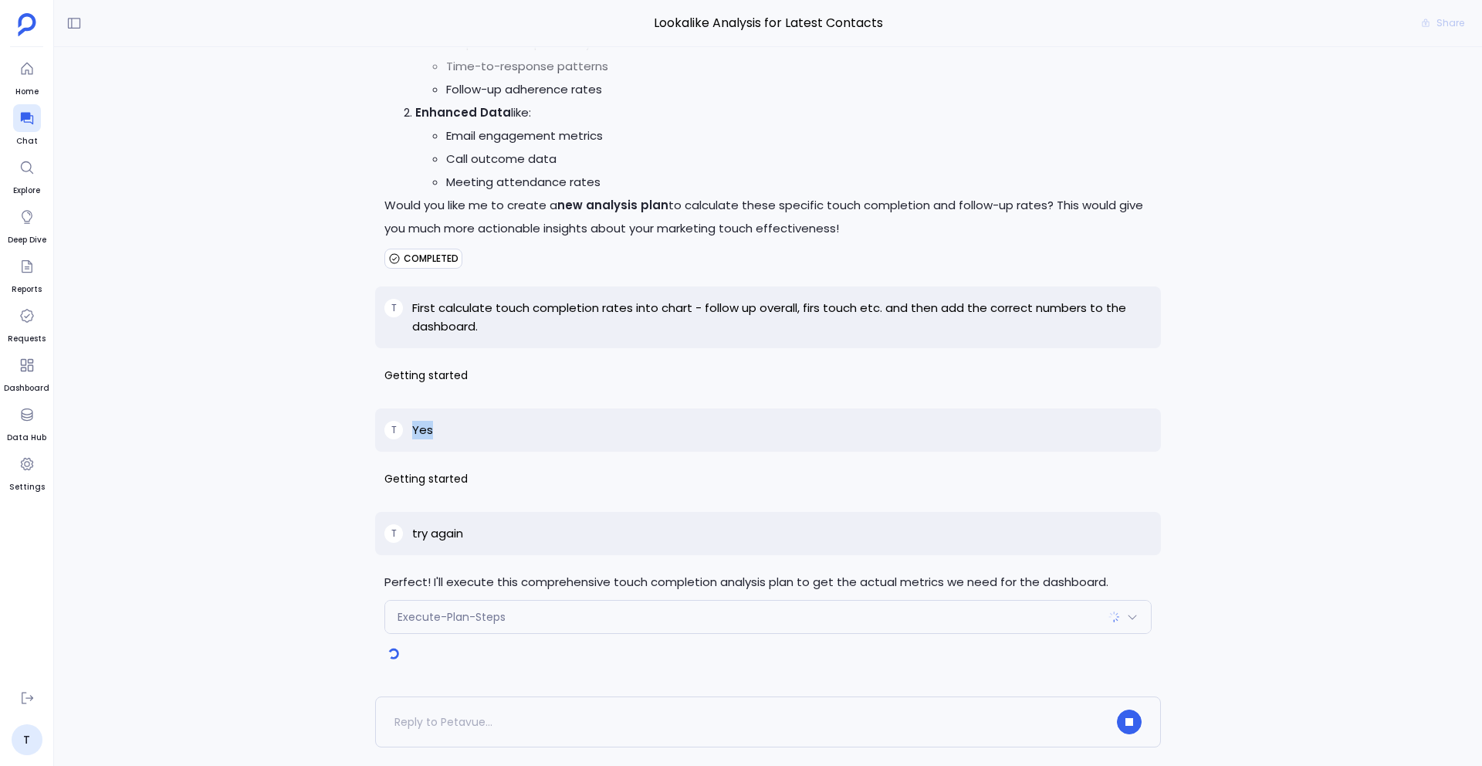
click at [422, 422] on p "Yes" at bounding box center [422, 430] width 21 height 19
copy p "Yes"
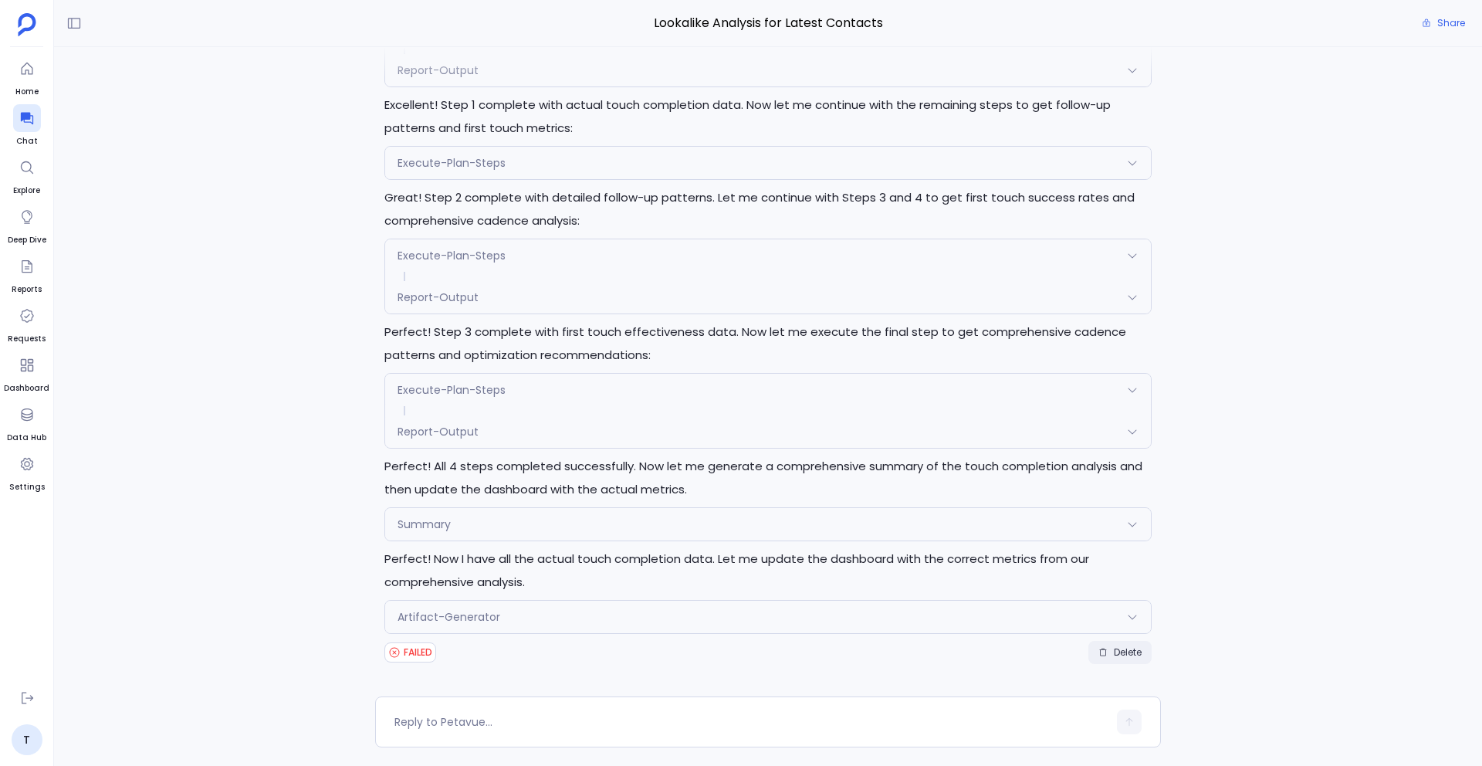
click at [1125, 642] on span "Delete" at bounding box center [1128, 652] width 28 height 12
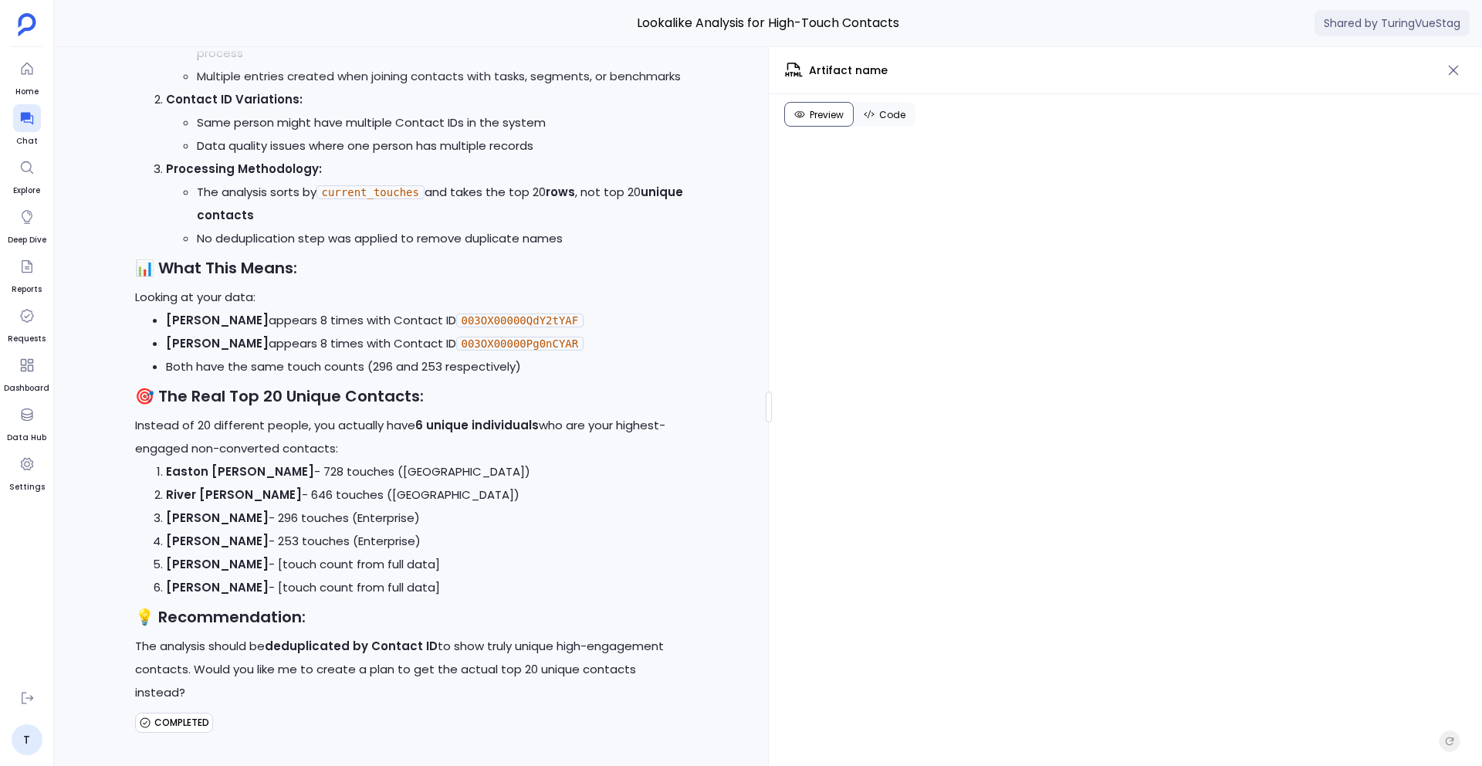
scroll to position [253, 0]
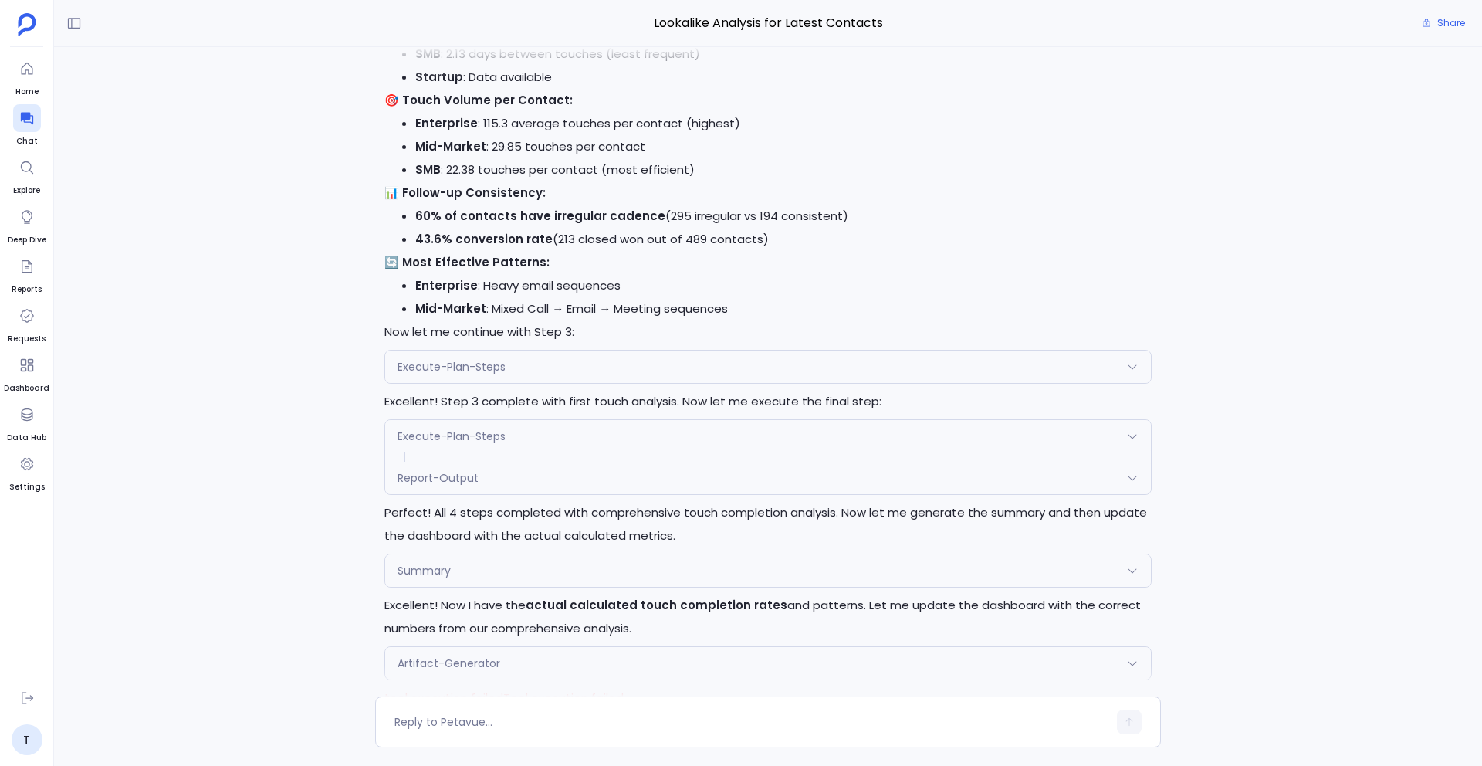
scroll to position [1, 0]
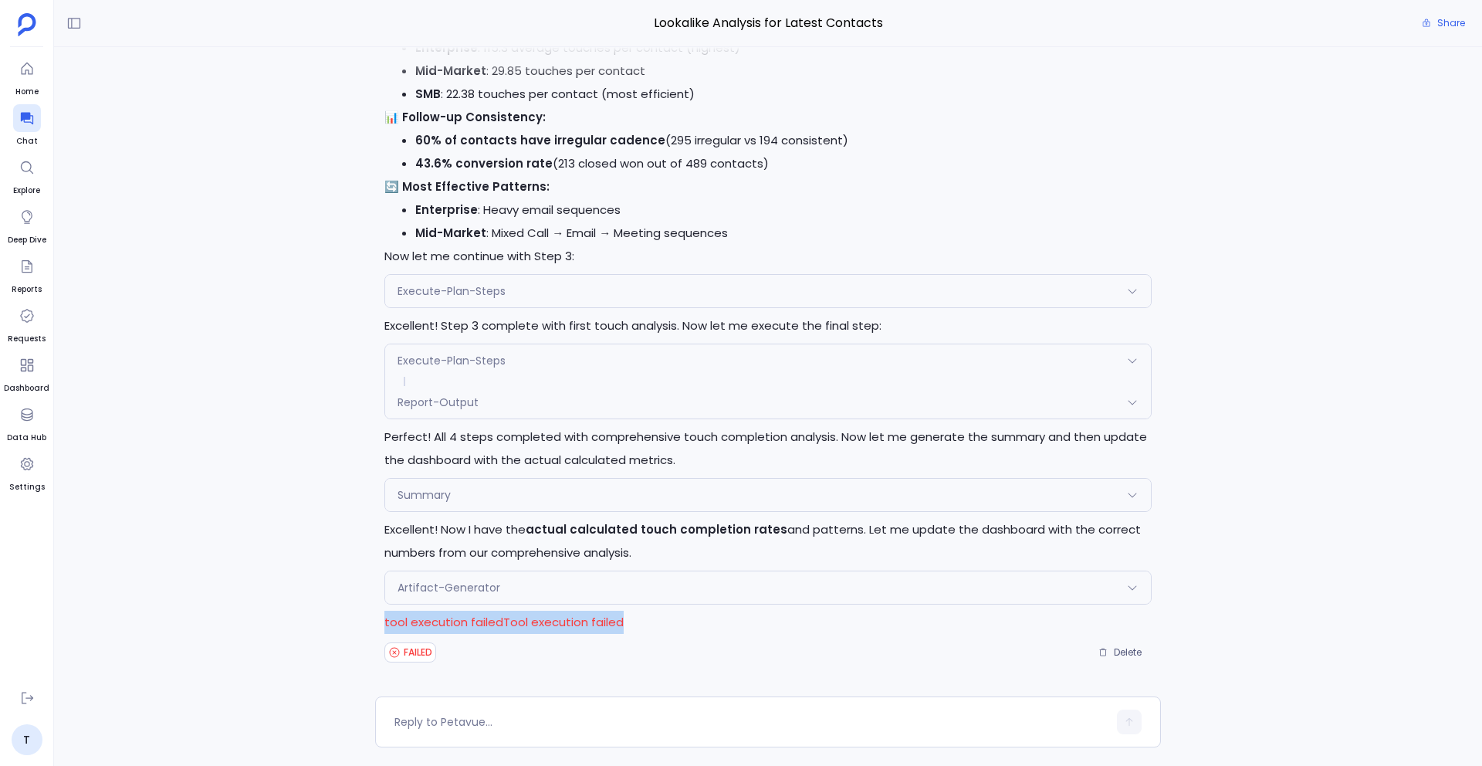
drag, startPoint x: 679, startPoint y: 626, endPoint x: 362, endPoint y: 631, distance: 317.3
click at [362, 631] on div "Perfect! I'll execute the touch completion analysis to calculate the actual met…" at bounding box center [768, 371] width 1428 height 649
click at [786, 652] on div "FAILED Delete" at bounding box center [767, 652] width 767 height 25
click at [1126, 655] on span "Delete" at bounding box center [1128, 652] width 28 height 12
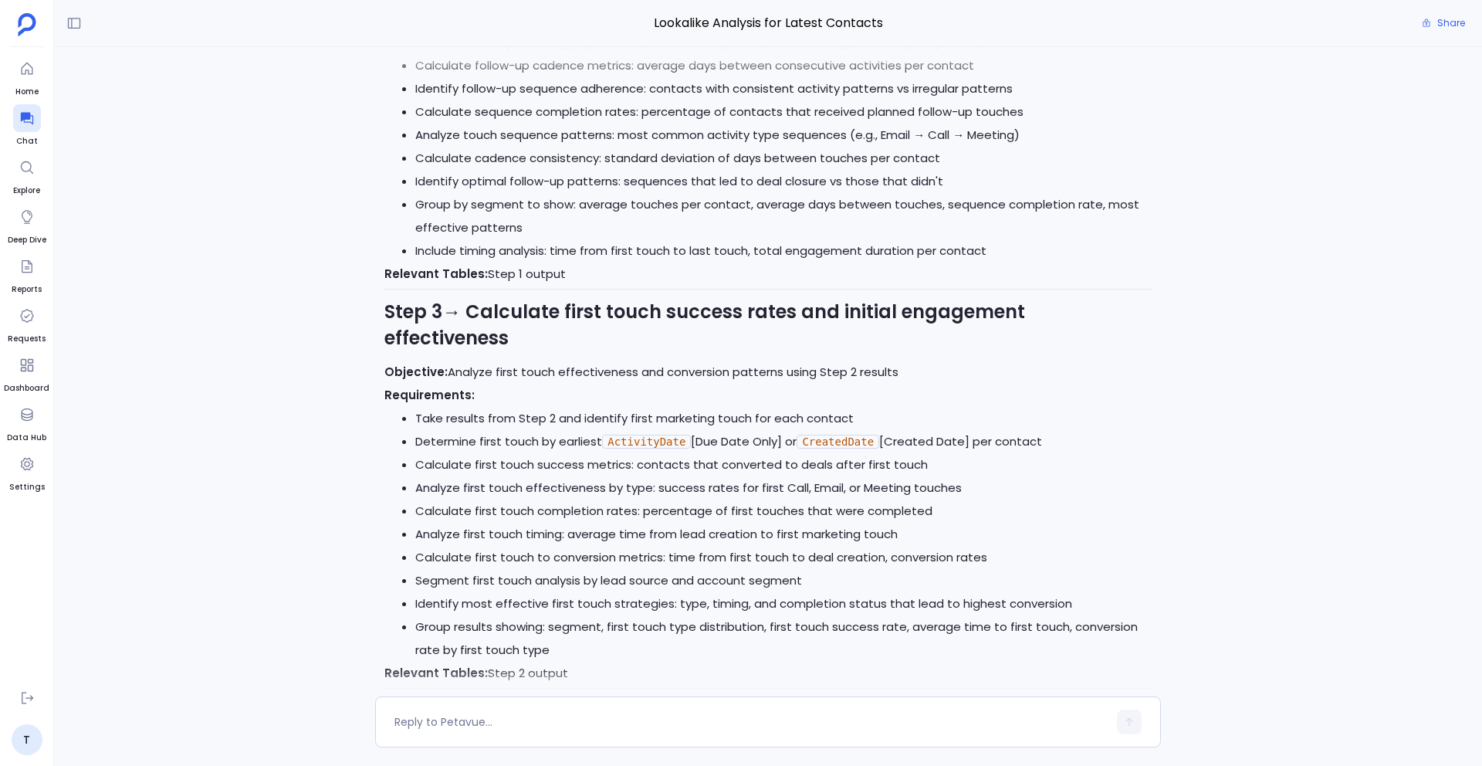
scroll to position [-269, 0]
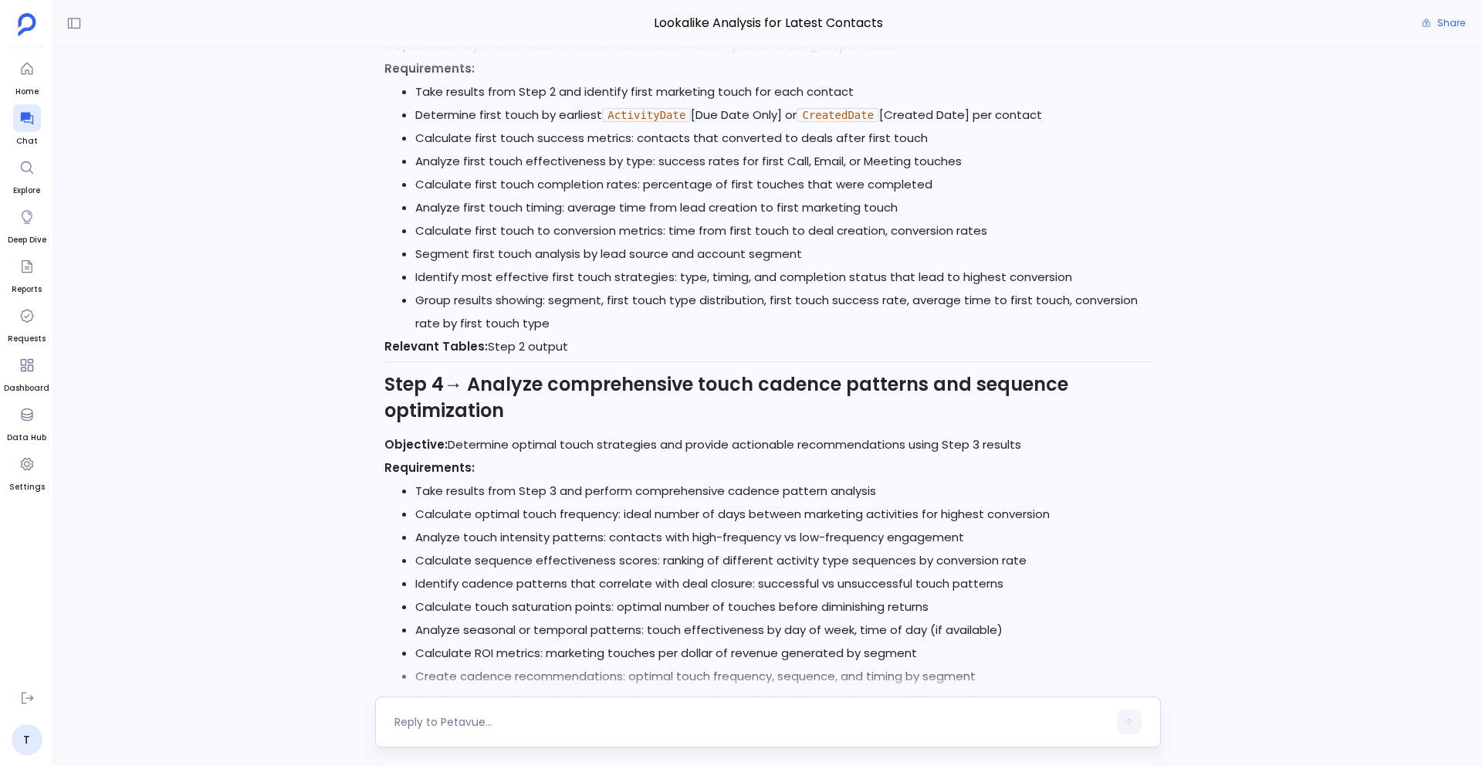
click at [446, 722] on textarea at bounding box center [751, 721] width 713 height 15
type textarea "Approved"
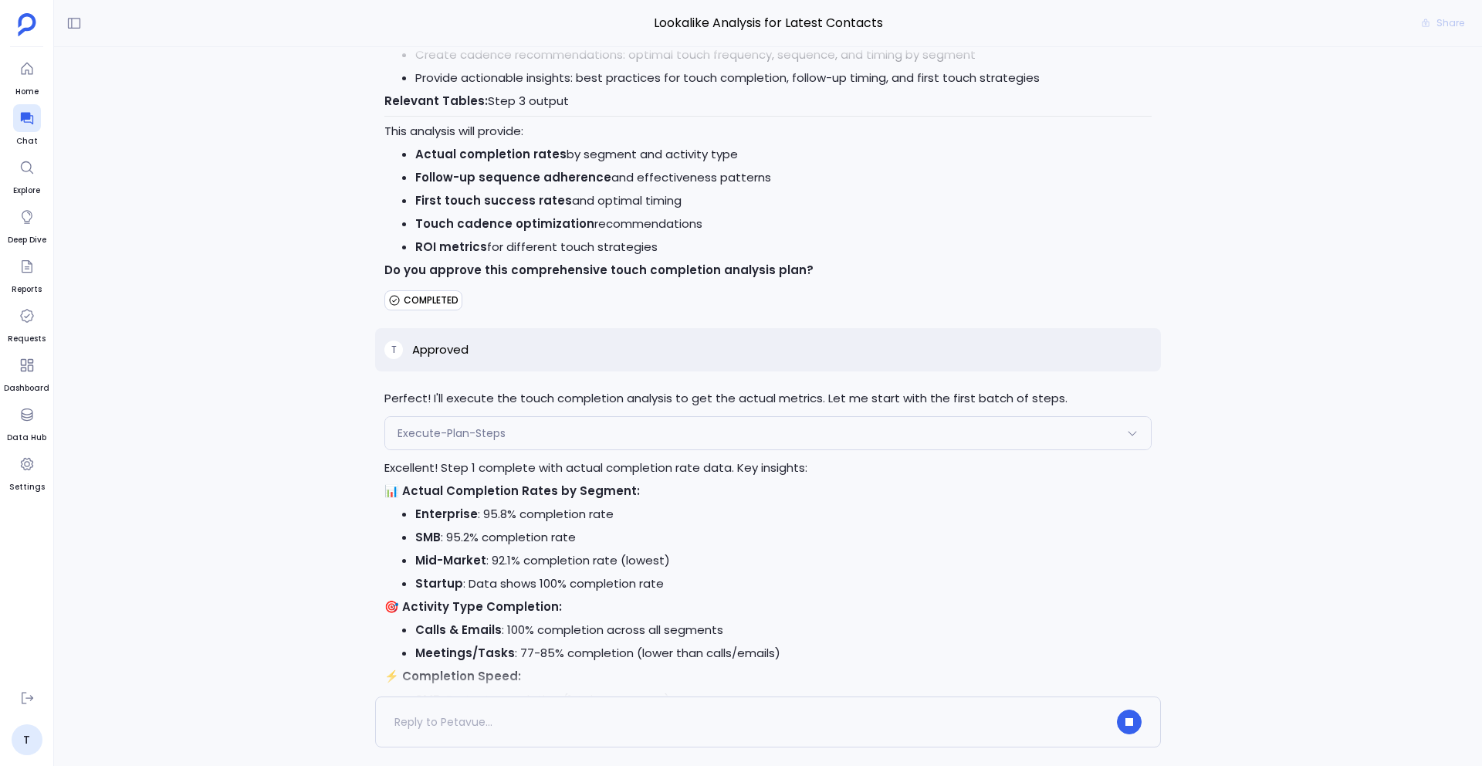
scroll to position [-581, 0]
